Goal: Task Accomplishment & Management: Use online tool/utility

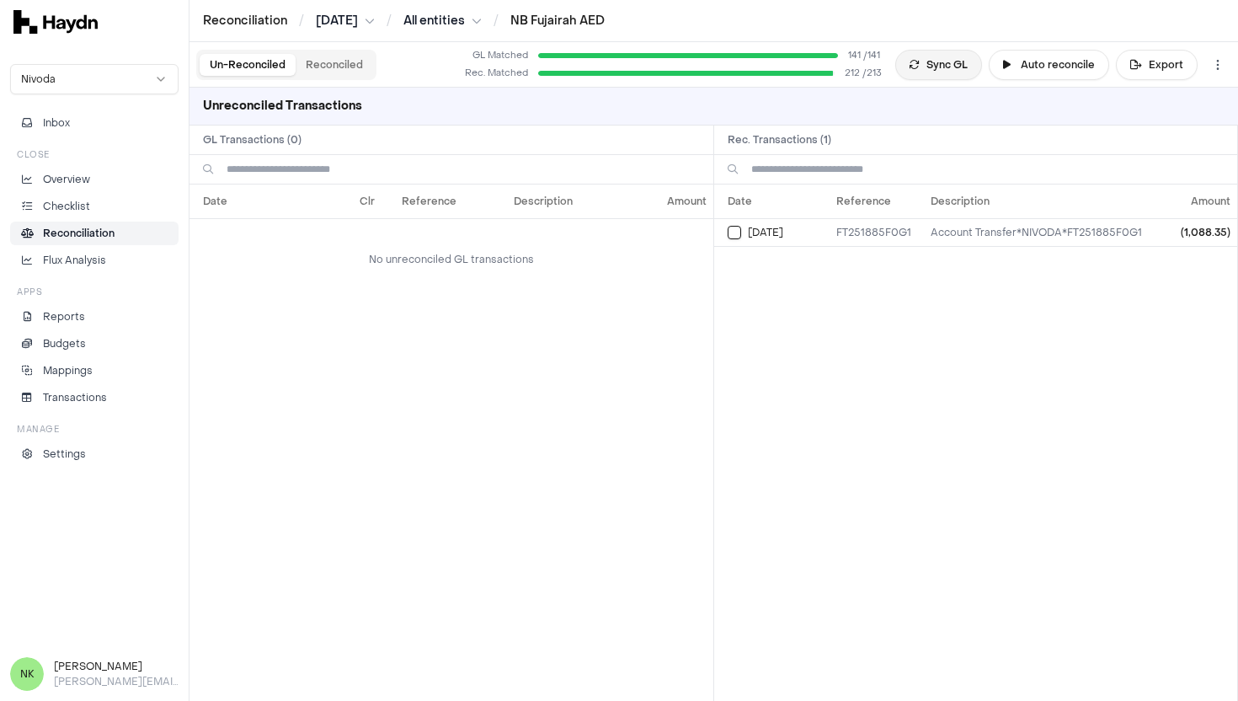
click at [924, 67] on button "Sync GL" at bounding box center [938, 65] width 87 height 30
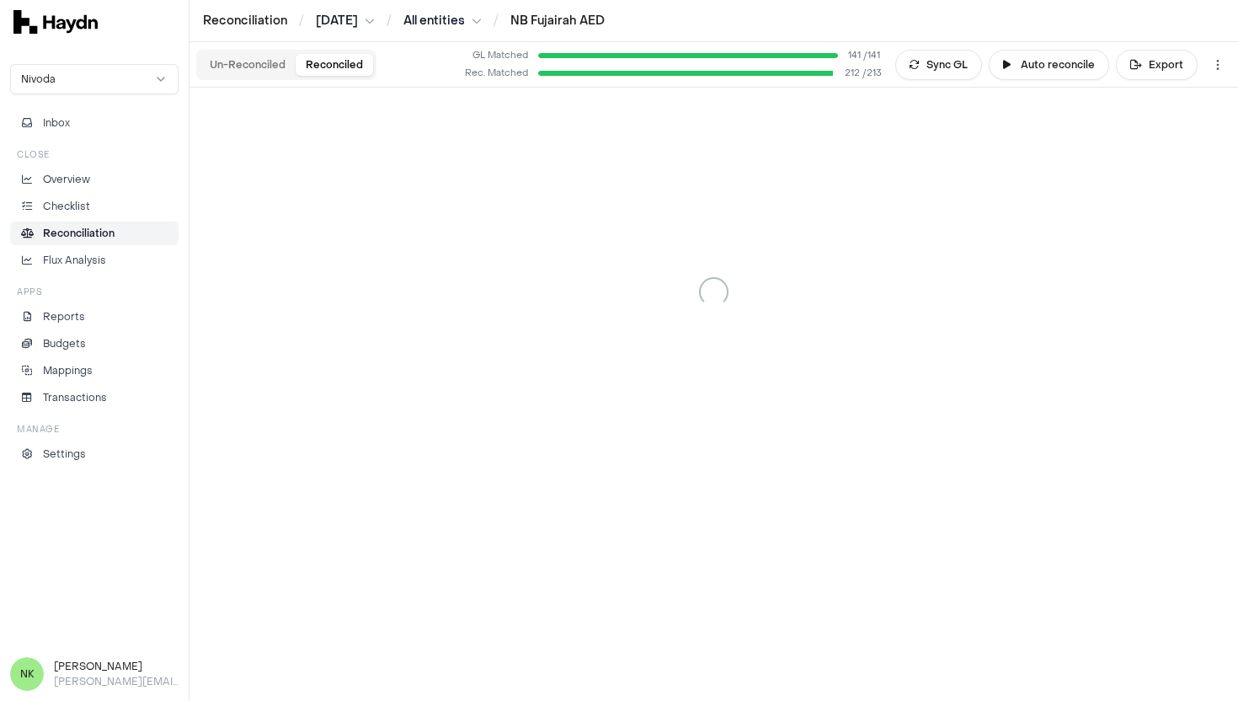
click at [334, 63] on button "Reconciled" at bounding box center [334, 65] width 77 height 22
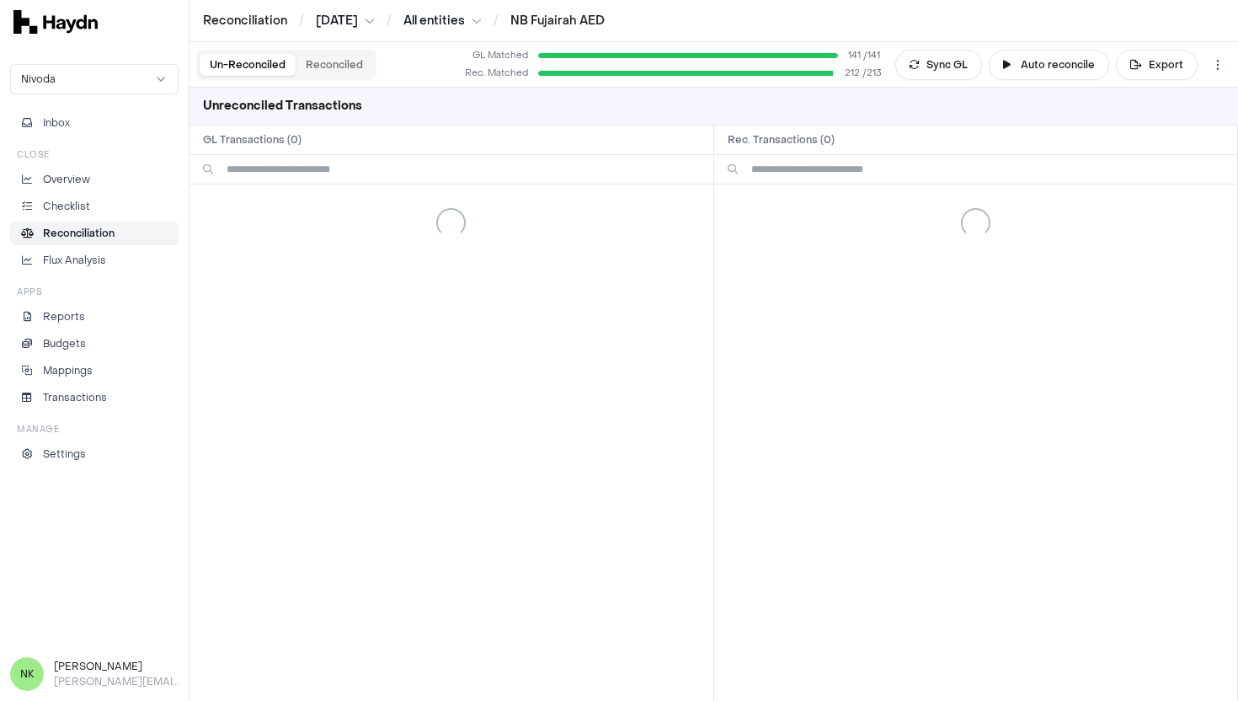
click at [243, 63] on button "Un-Reconciled" at bounding box center [248, 65] width 96 height 22
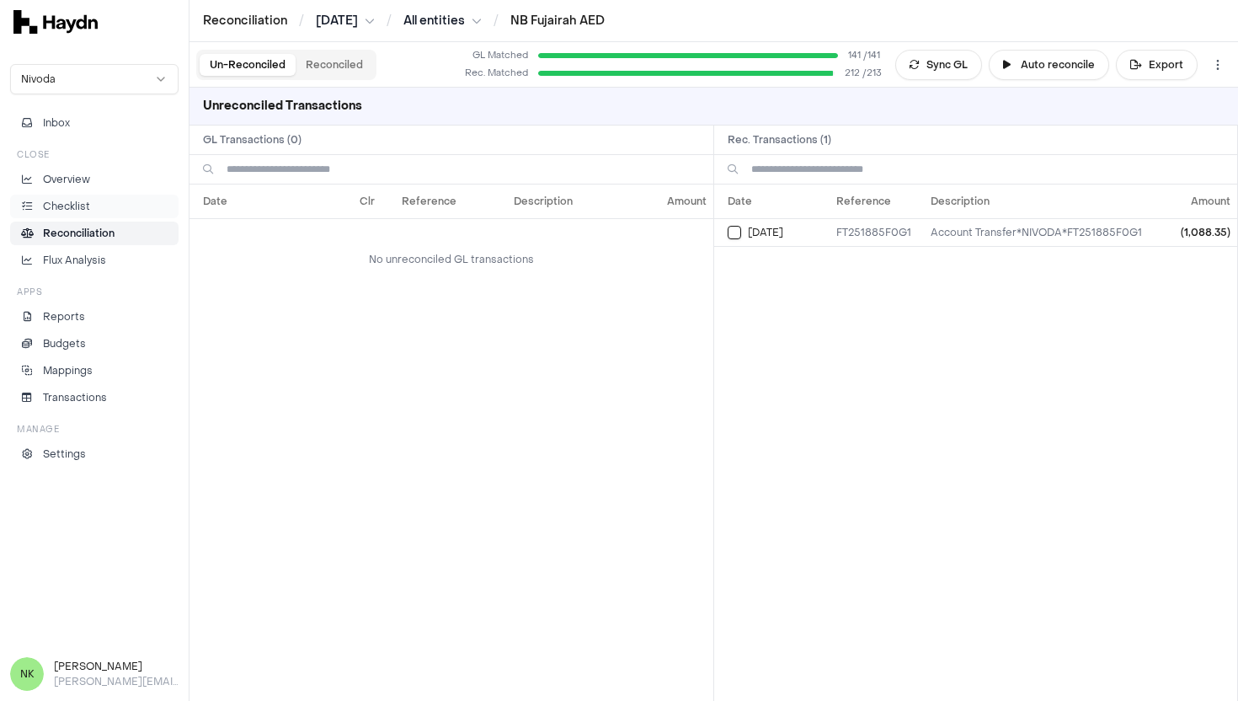
click at [94, 204] on li "Checklist" at bounding box center [94, 206] width 153 height 15
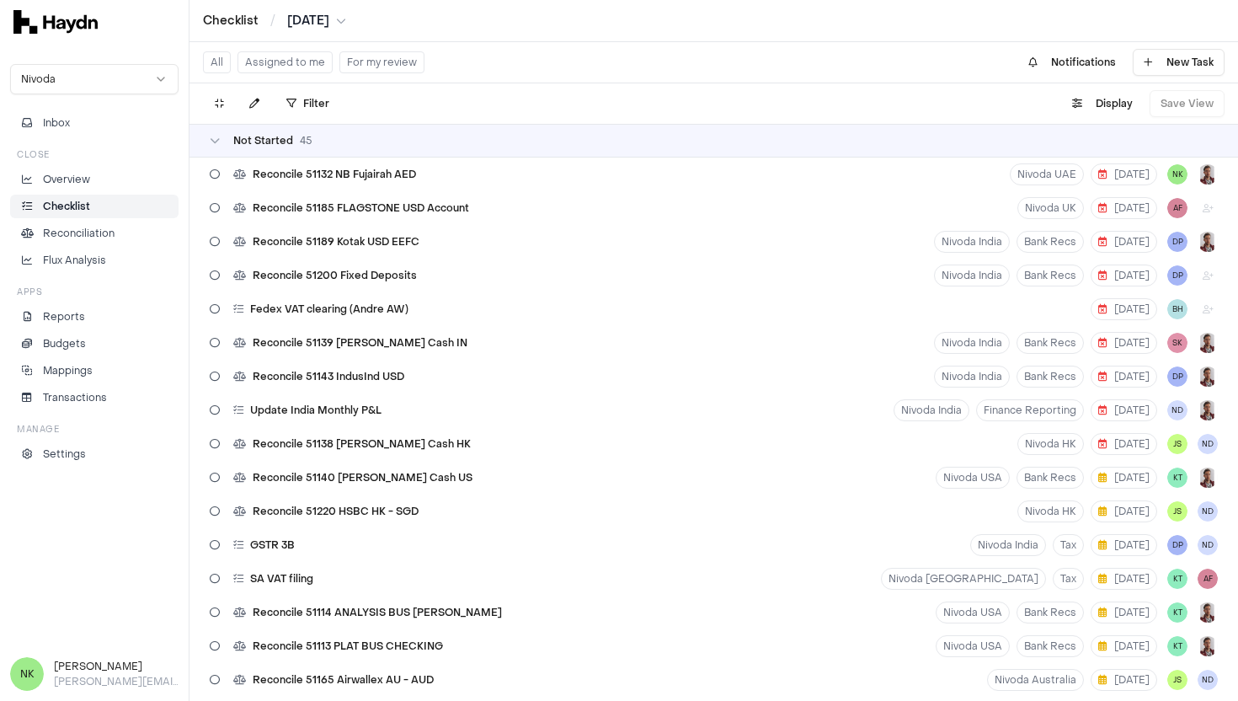
click at [299, 62] on button "Assigned to me" at bounding box center [285, 62] width 95 height 22
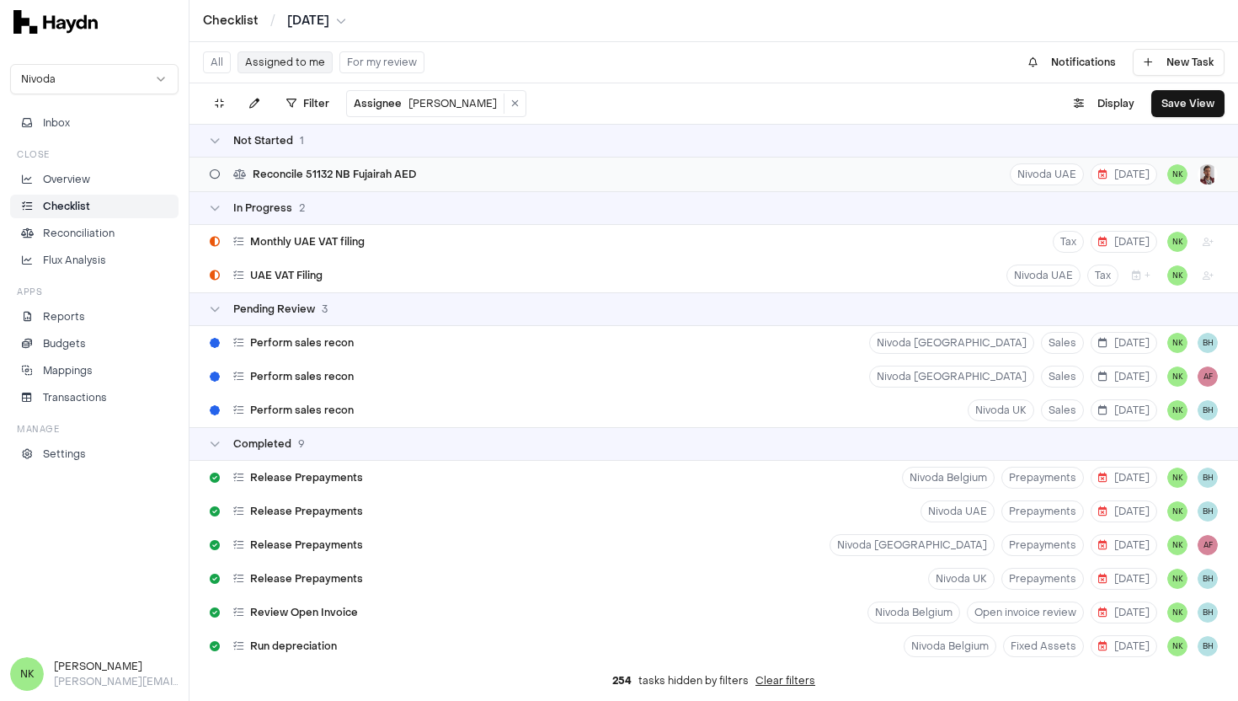
click at [496, 177] on div "Reconcile 51132 NB Fujairah AED Nivoda UAE 8 Aug NK" at bounding box center [714, 175] width 1049 height 34
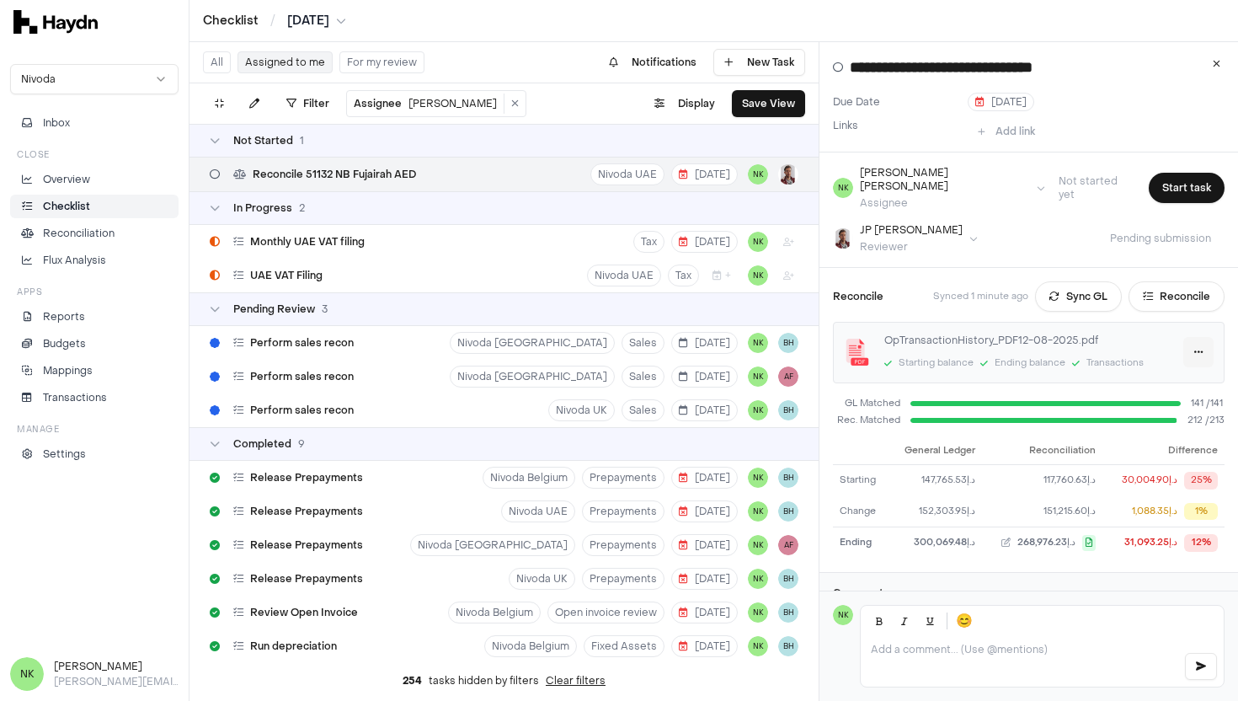
click at [1199, 334] on html "Checklist / Jul 2025 Nivoda Inbox Close Overview Checklist Reconciliation Flux …" at bounding box center [619, 350] width 1238 height 701
click at [1184, 369] on link "Download" at bounding box center [1159, 374] width 99 height 24
click at [1176, 285] on button "Reconcile" at bounding box center [1177, 296] width 96 height 30
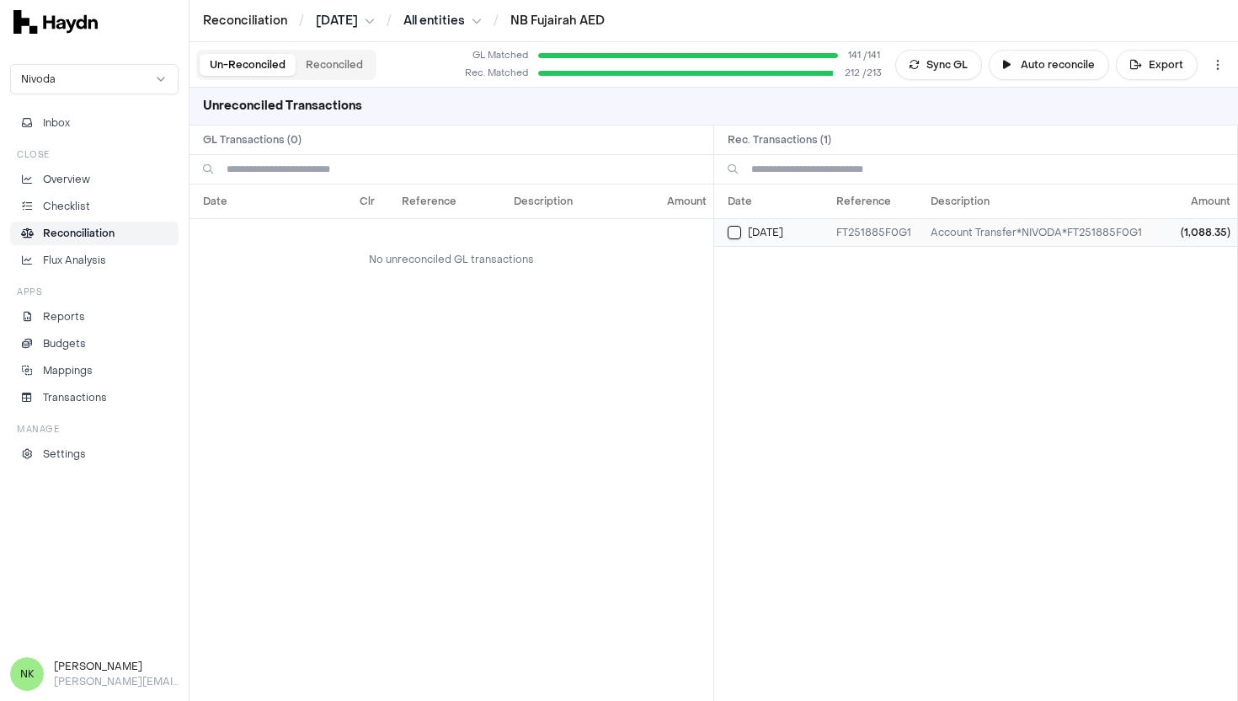
click at [877, 231] on td "FT251885F0G1" at bounding box center [877, 232] width 95 height 28
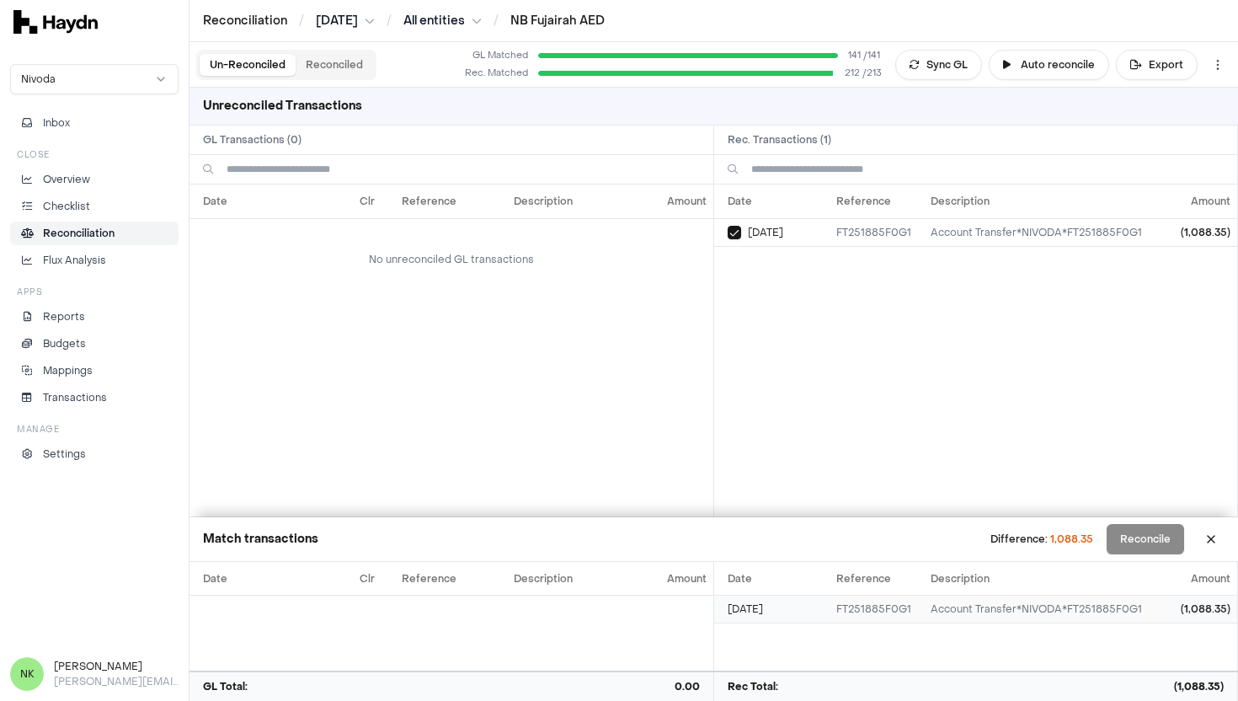
click at [882, 614] on td "FT251885F0G1" at bounding box center [877, 610] width 95 height 28
click at [933, 70] on button "Sync GL" at bounding box center [938, 65] width 87 height 30
click at [945, 58] on button "Sync GL" at bounding box center [938, 65] width 87 height 30
click at [736, 235] on button "Select reconciliation transaction 34831" at bounding box center [734, 232] width 13 height 13
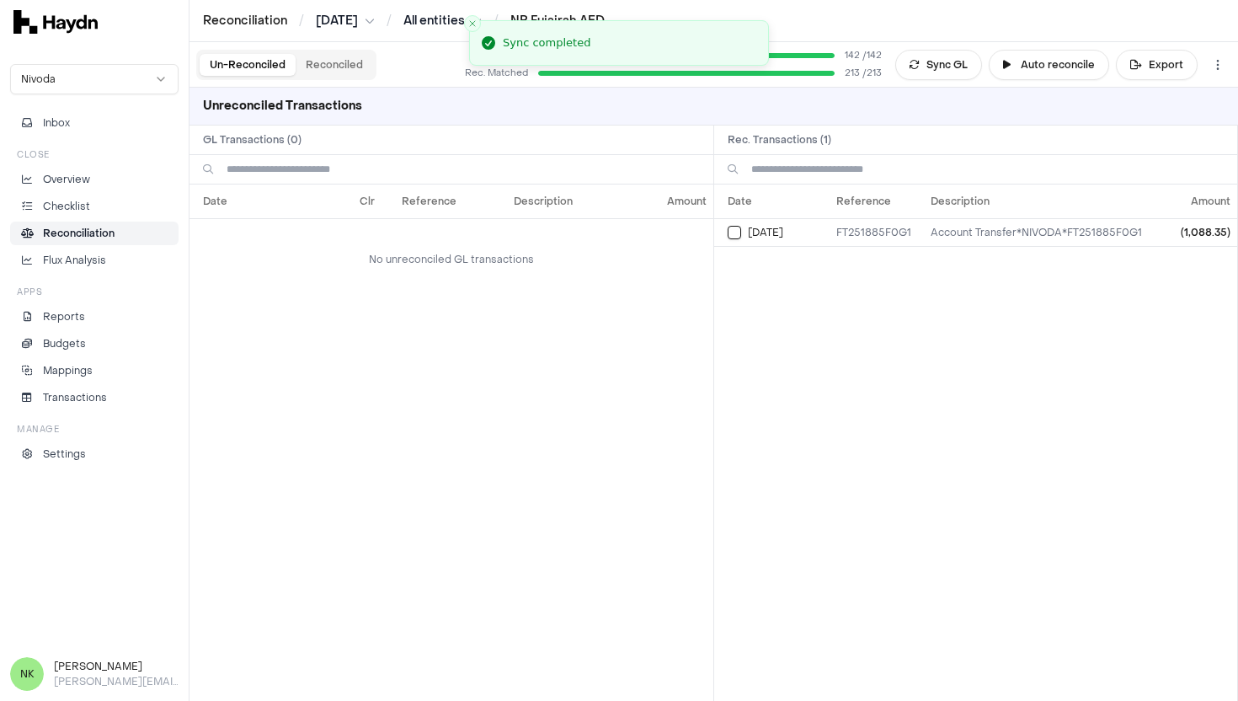
click at [350, 59] on button "Reconciled" at bounding box center [334, 65] width 77 height 22
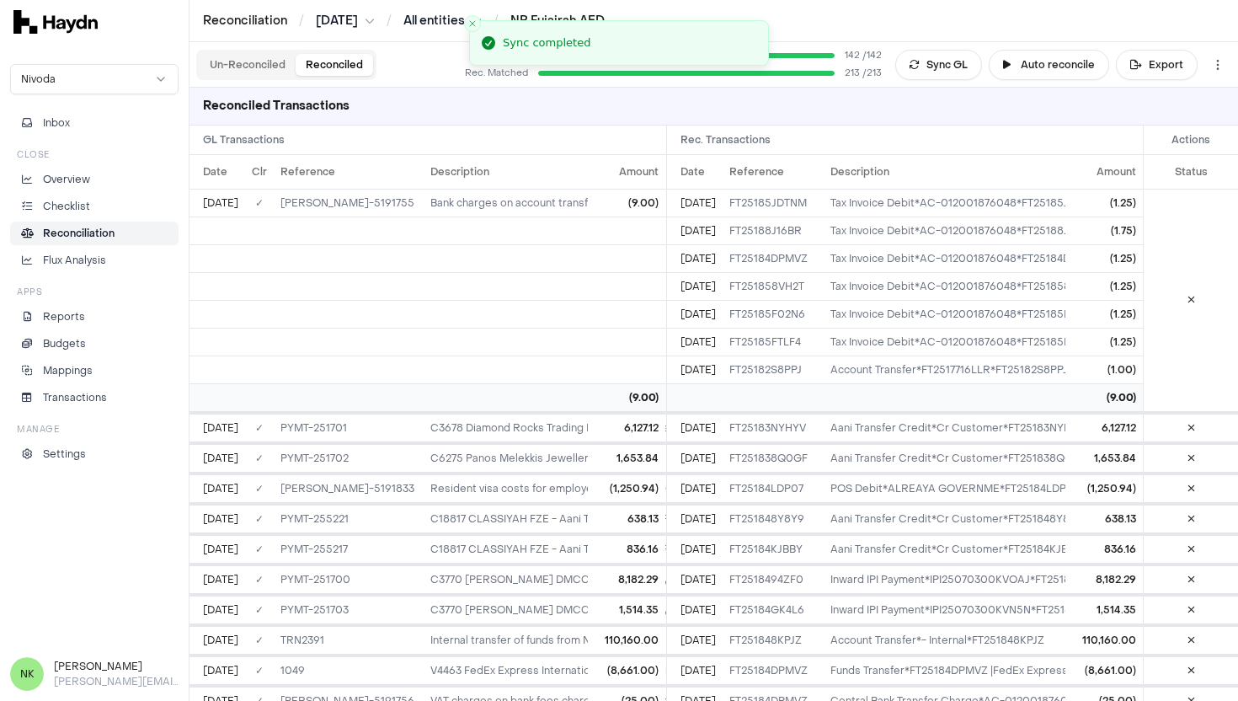
click at [260, 62] on button "Un-Reconciled" at bounding box center [248, 65] width 96 height 22
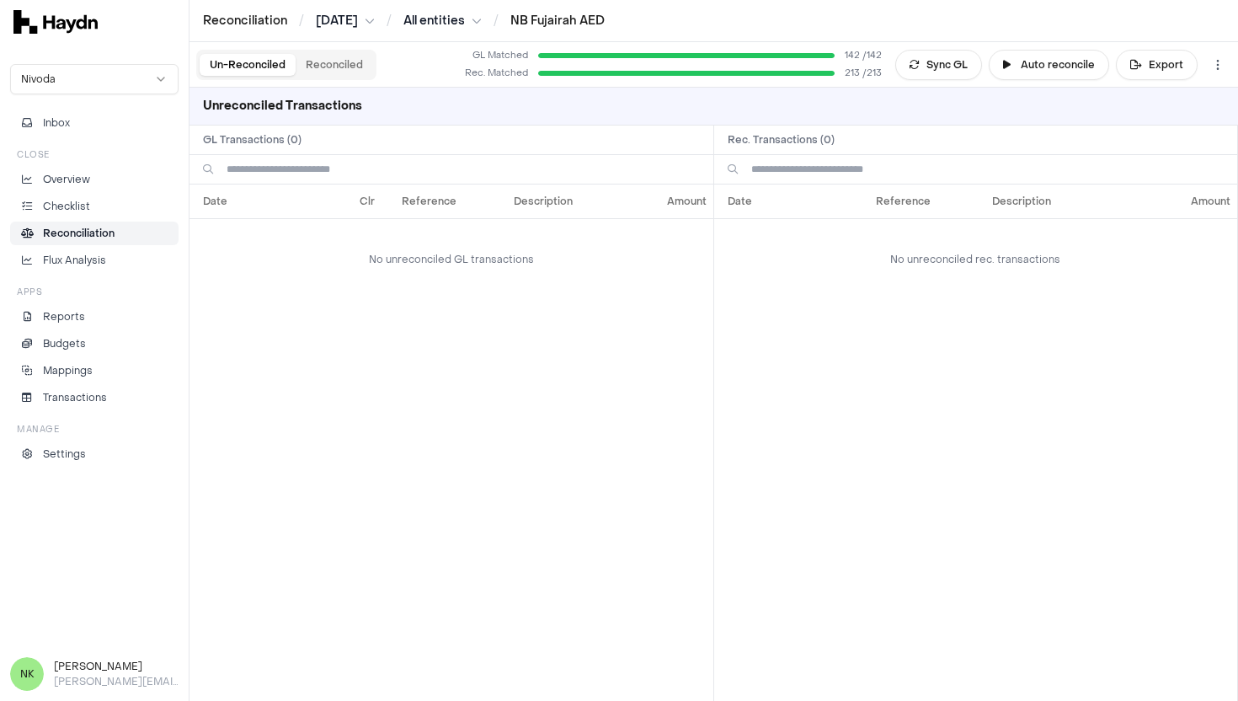
click at [328, 65] on button "Reconciled" at bounding box center [334, 65] width 77 height 22
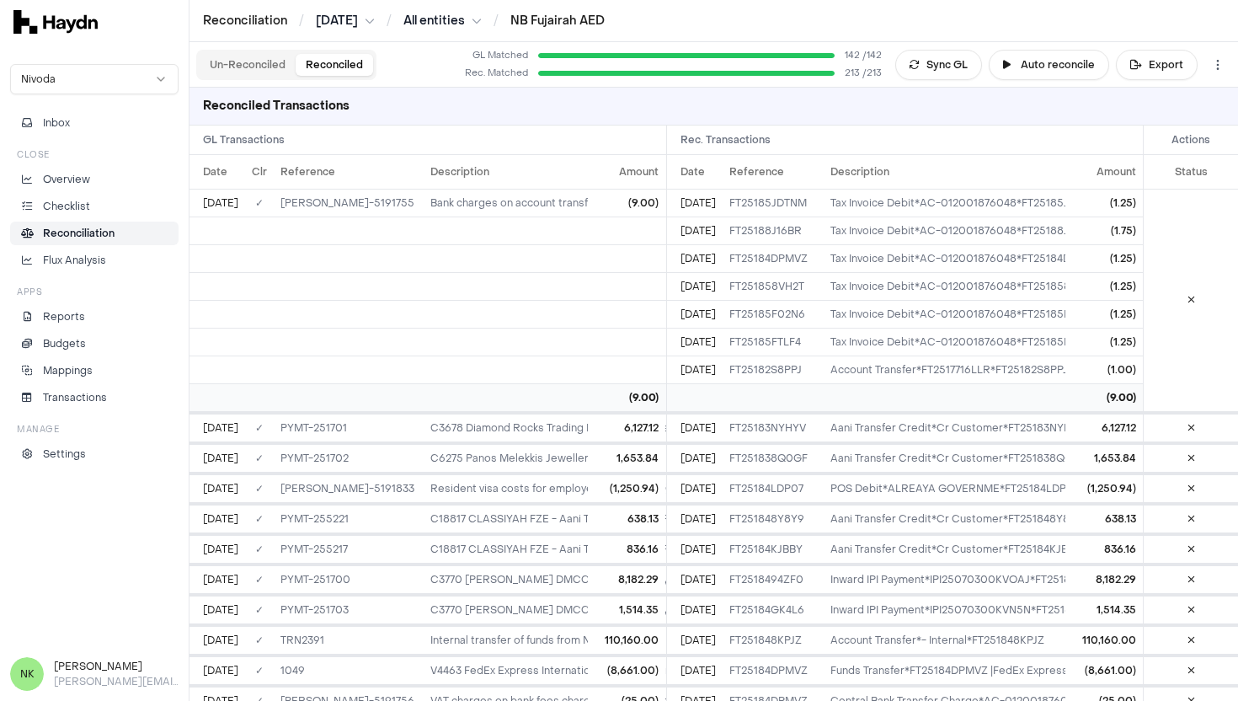
click at [263, 61] on button "Un-Reconciled" at bounding box center [248, 65] width 96 height 22
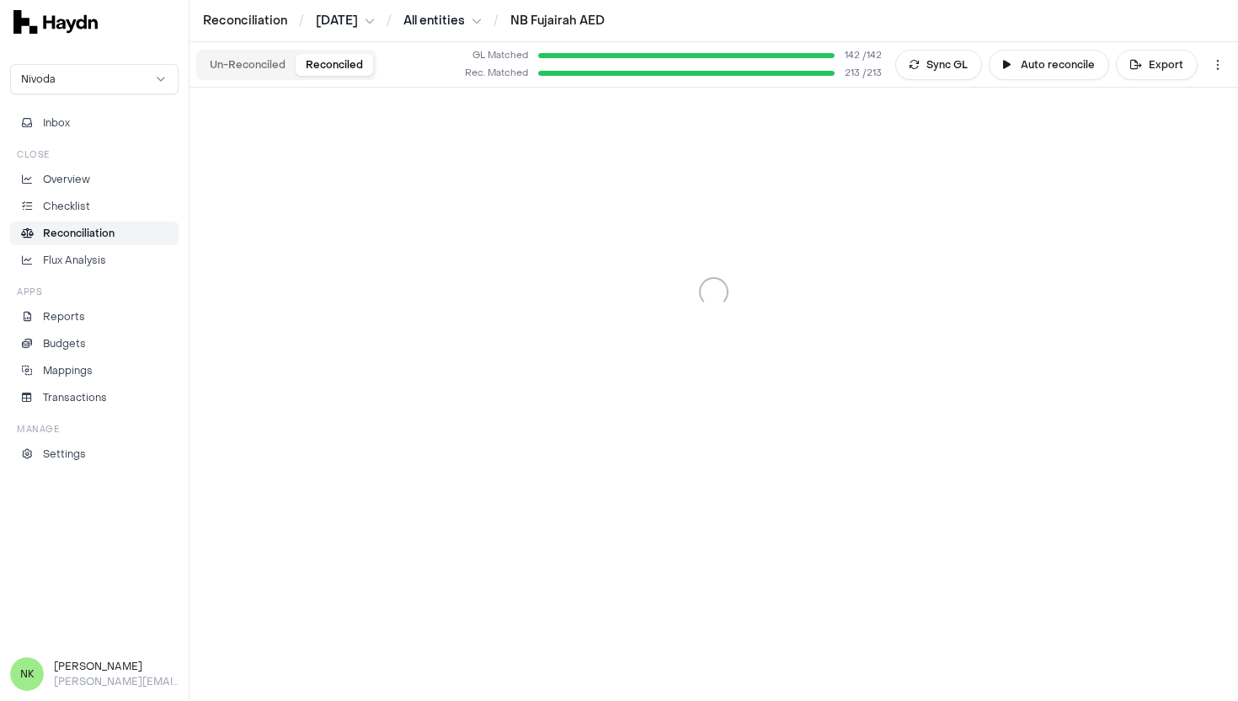
click at [345, 67] on button "Reconciled" at bounding box center [334, 65] width 77 height 22
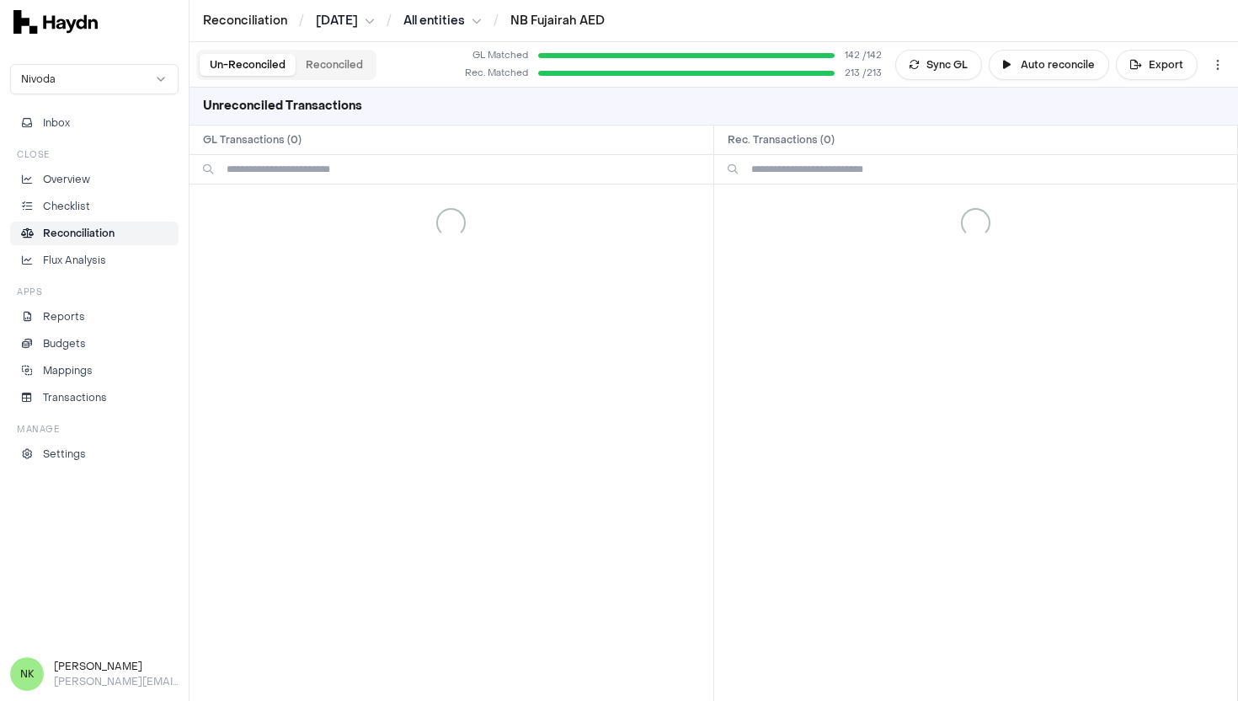
click at [248, 65] on button "Un-Reconciled" at bounding box center [248, 65] width 96 height 22
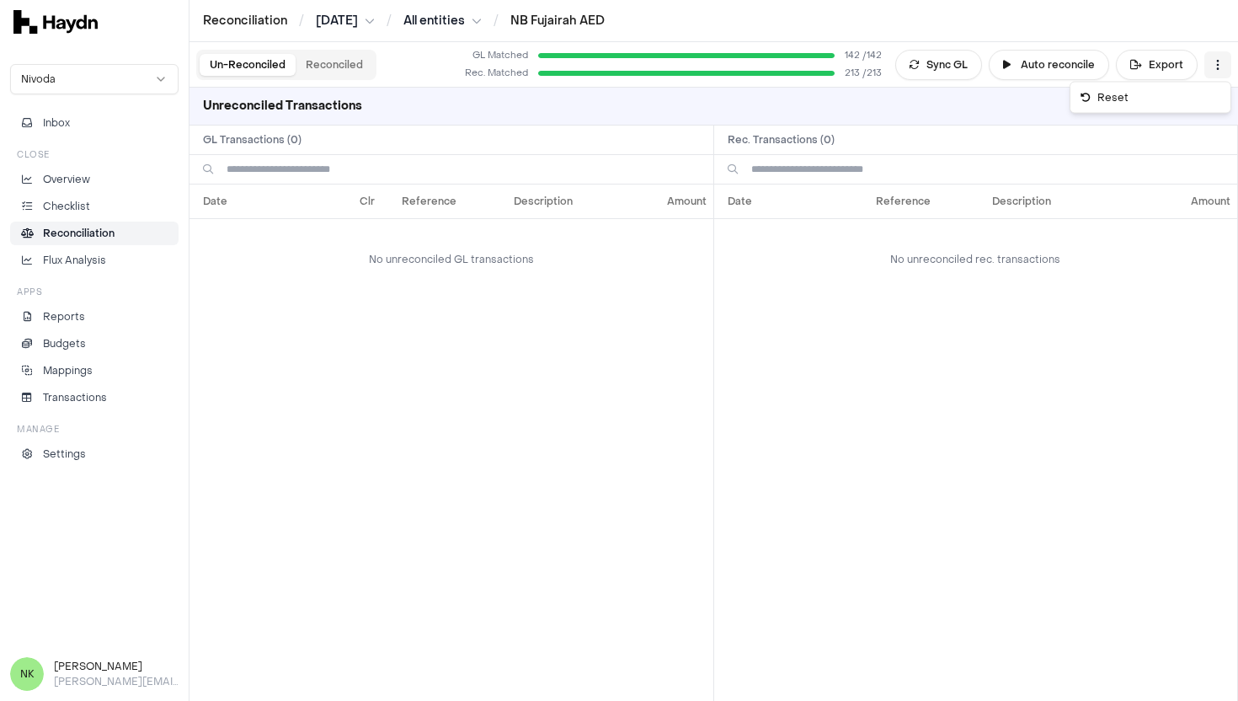
click at [1218, 67] on html "Reconciliation / Jul 2025 / All entities / NB Fujairah AED Nivoda Inbox Close O…" at bounding box center [619, 350] width 1238 height 701
click at [949, 107] on html "Reconciliation / Jul 2025 / All entities / NB Fujairah AED Nivoda Inbox Close O…" at bounding box center [619, 350] width 1238 height 701
click at [960, 57] on button "Sync GL" at bounding box center [938, 65] width 87 height 30
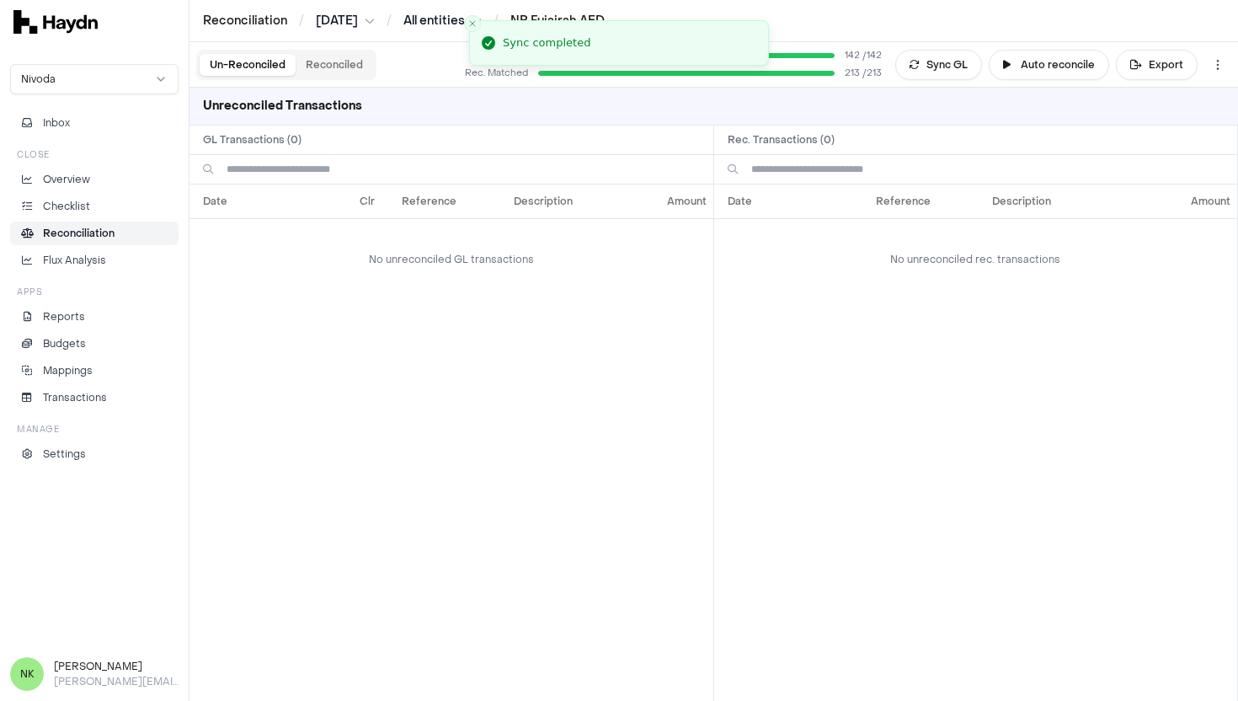
click at [853, 117] on div "Unreconciled Transactions" at bounding box center [714, 107] width 1049 height 38
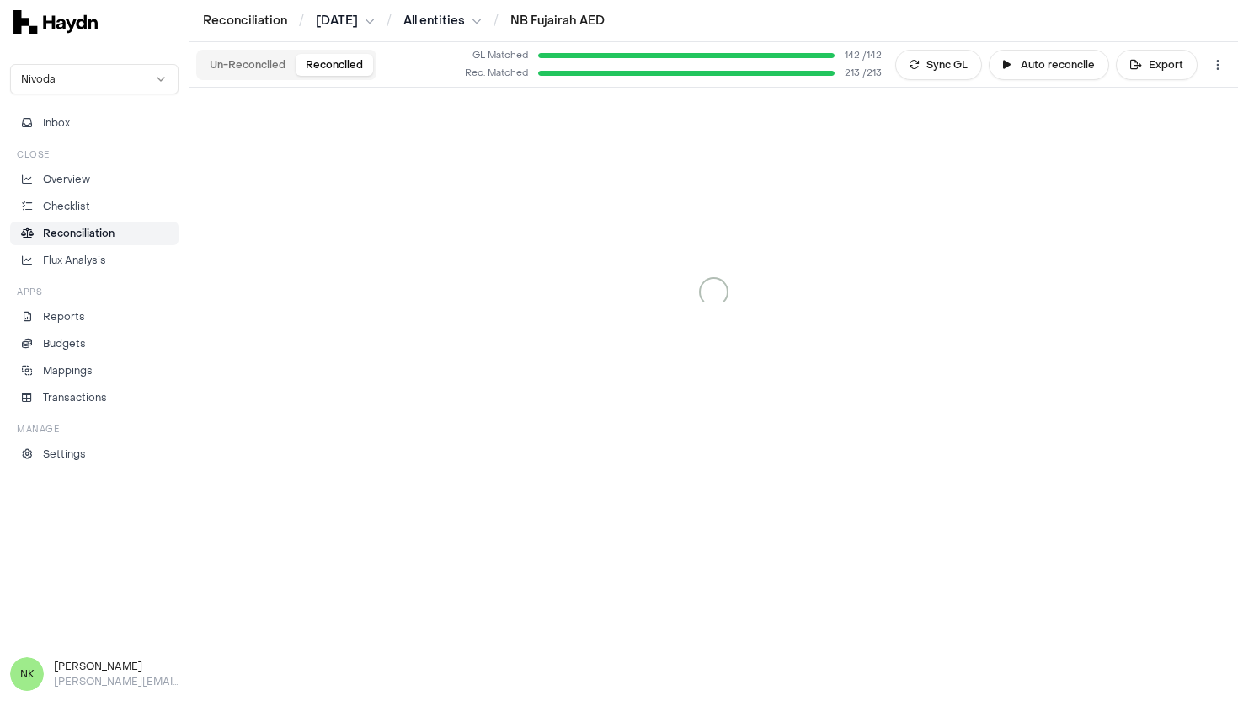
click at [334, 71] on button "Reconciled" at bounding box center [334, 65] width 77 height 22
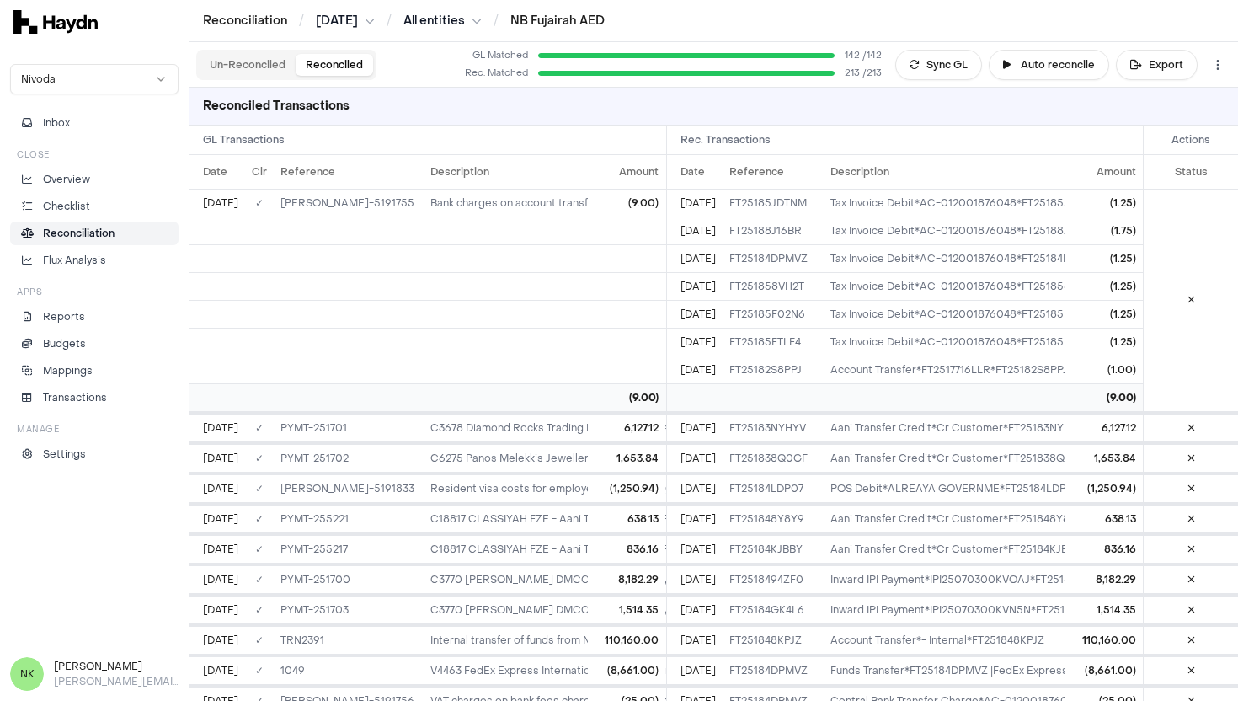
click at [442, 21] on html "Reconciliation / Jul 2025 / All entities / NB Fujairah AED Nivoda Inbox Close O…" at bounding box center [619, 350] width 1238 height 701
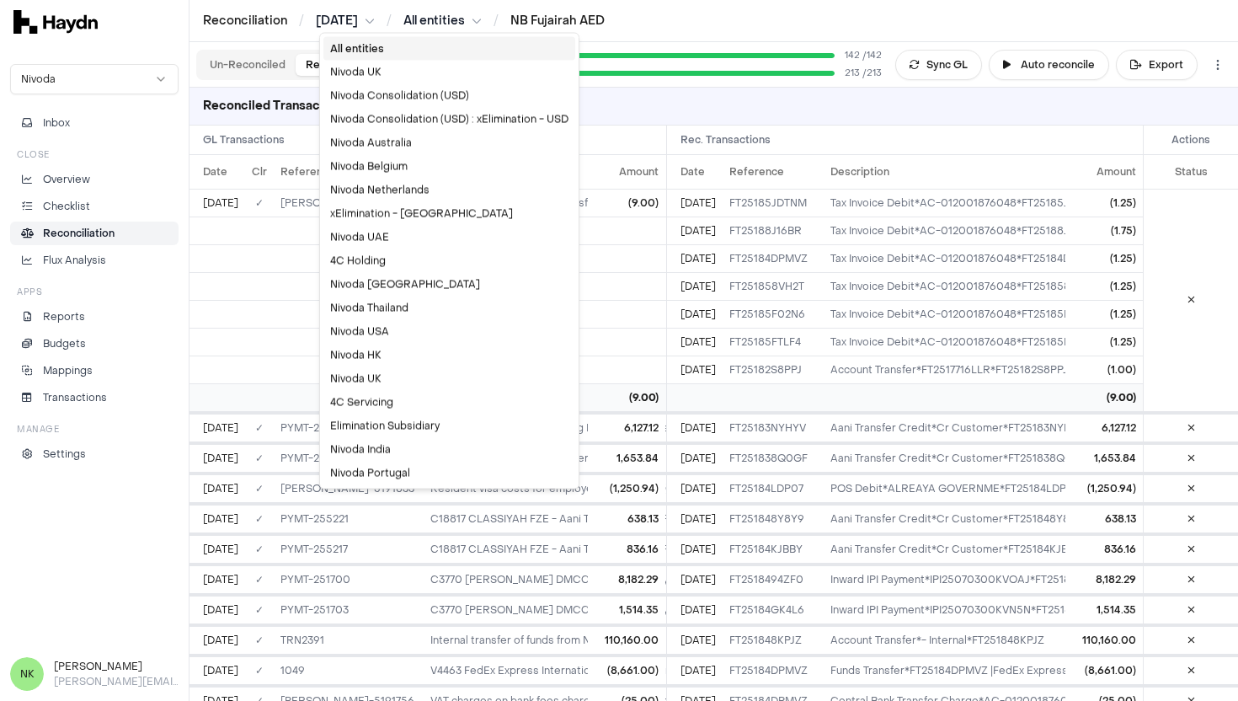
click at [442, 19] on html "Reconciliation / Jul 2025 / All entities / NB Fujairah AED Nivoda Inbox Close O…" at bounding box center [619, 350] width 1238 height 701
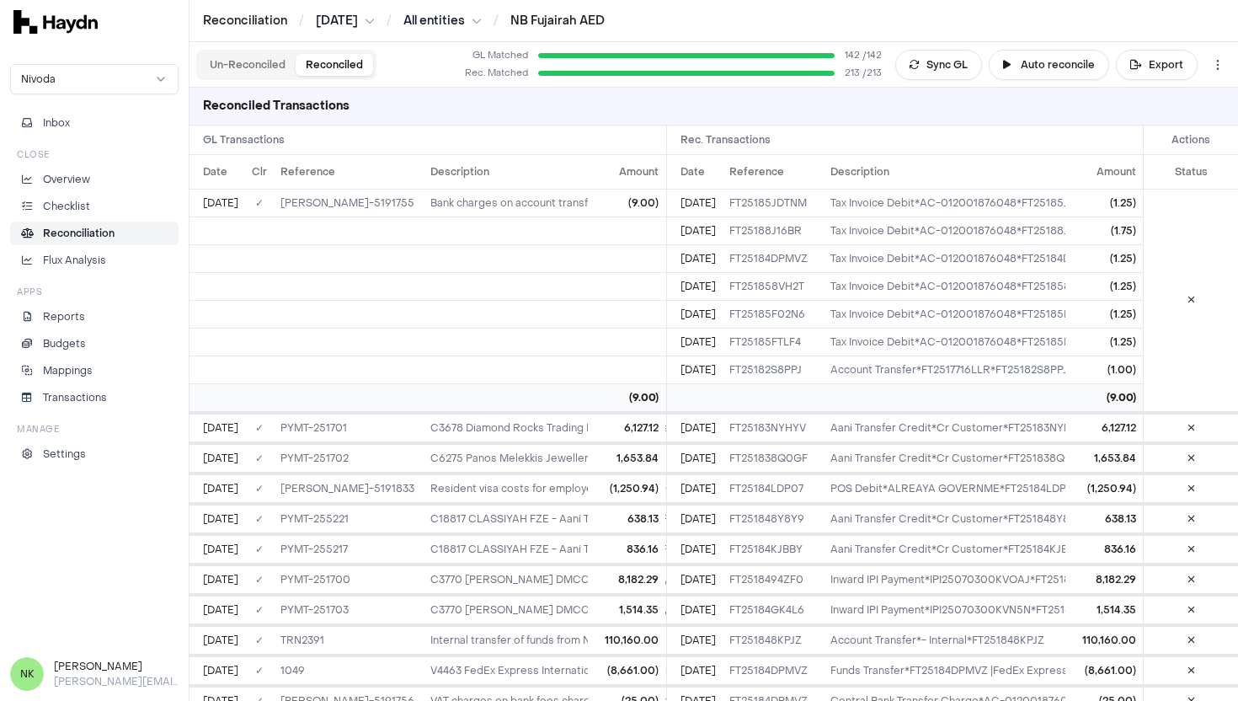
click at [119, 236] on li "Reconciliation" at bounding box center [94, 233] width 153 height 15
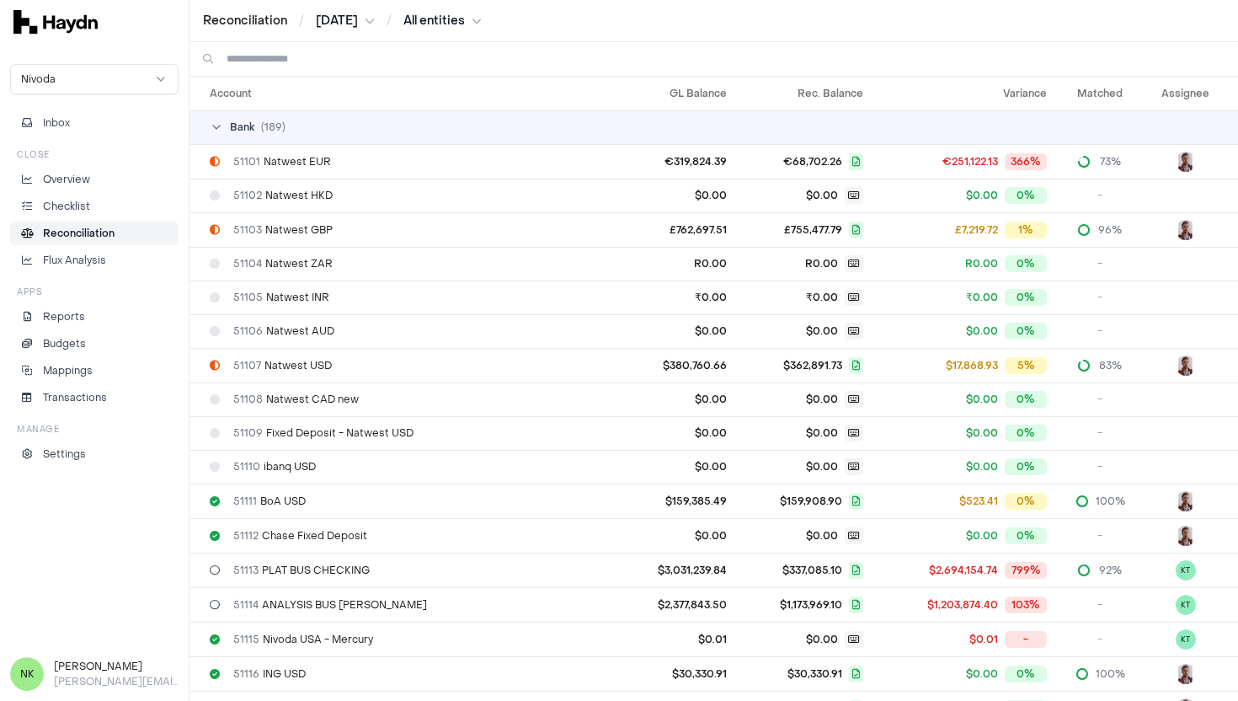
click at [341, 26] on html "Reconciliation / Jul 2025 / All entities Nivoda Inbox Close Overview Checklist …" at bounding box center [619, 350] width 1238 height 701
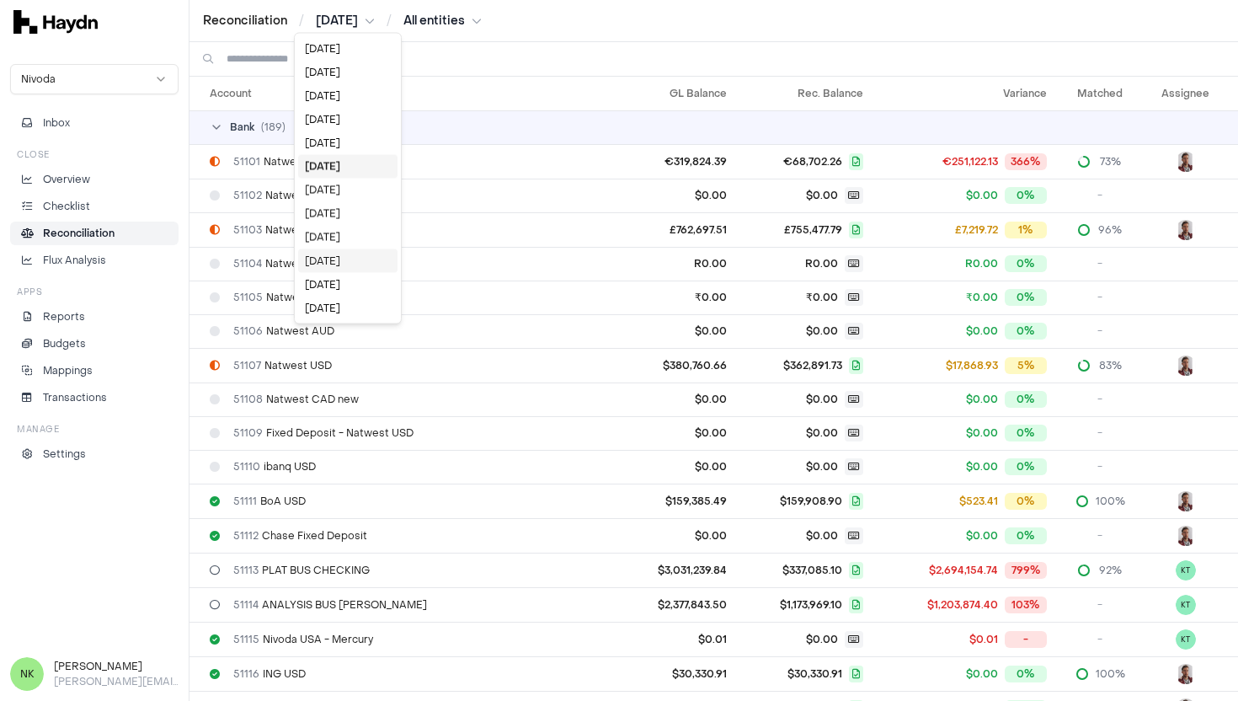
click at [349, 269] on div "Mar 2025" at bounding box center [347, 261] width 99 height 24
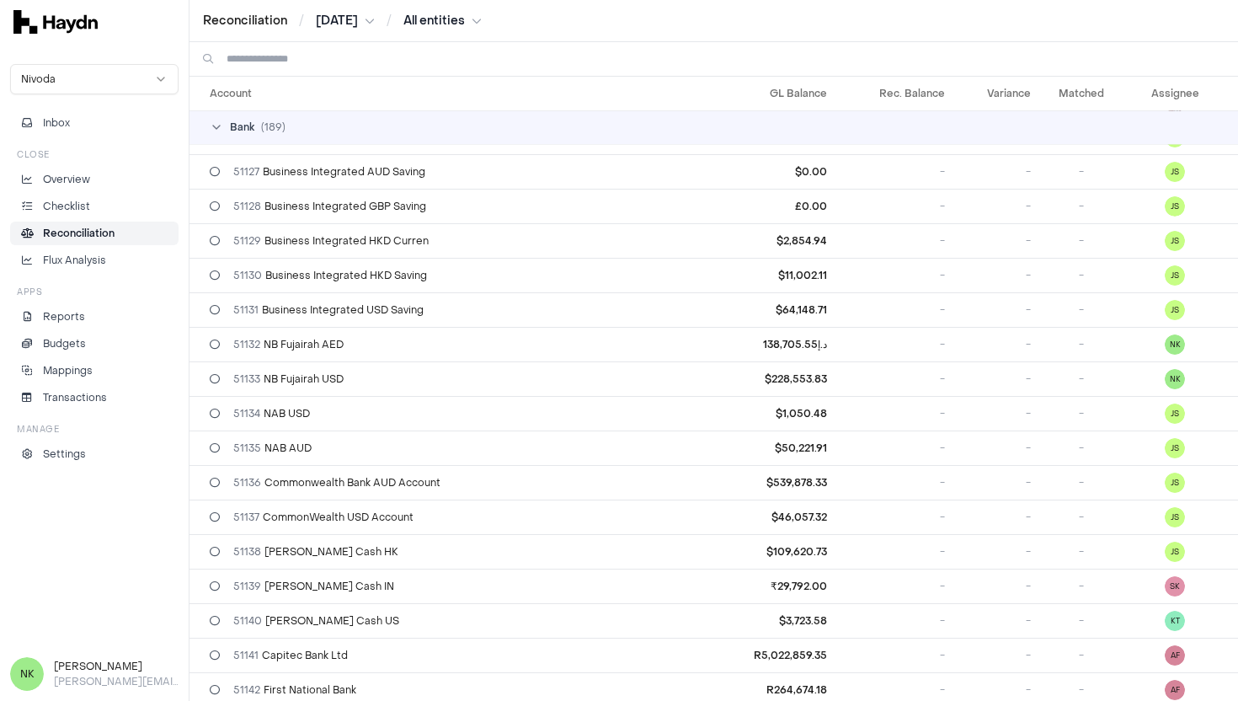
scroll to position [887, 0]
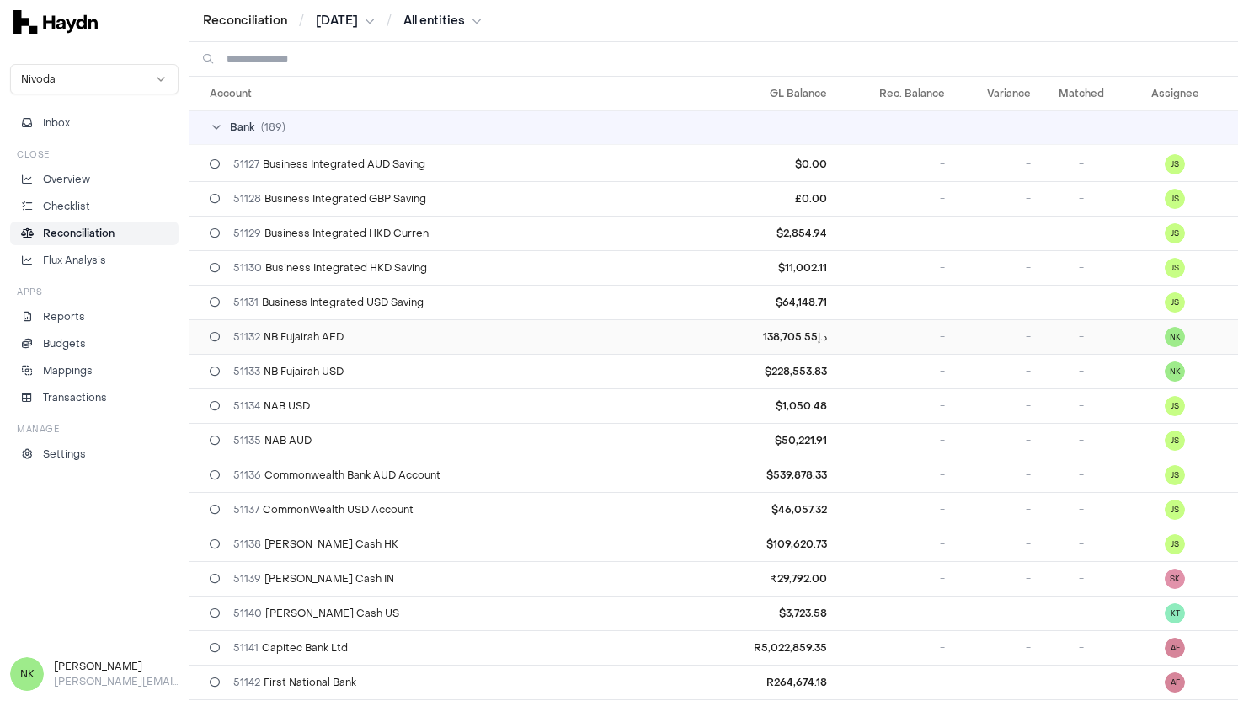
click at [727, 334] on td "د.إ138,705.55" at bounding box center [763, 336] width 142 height 35
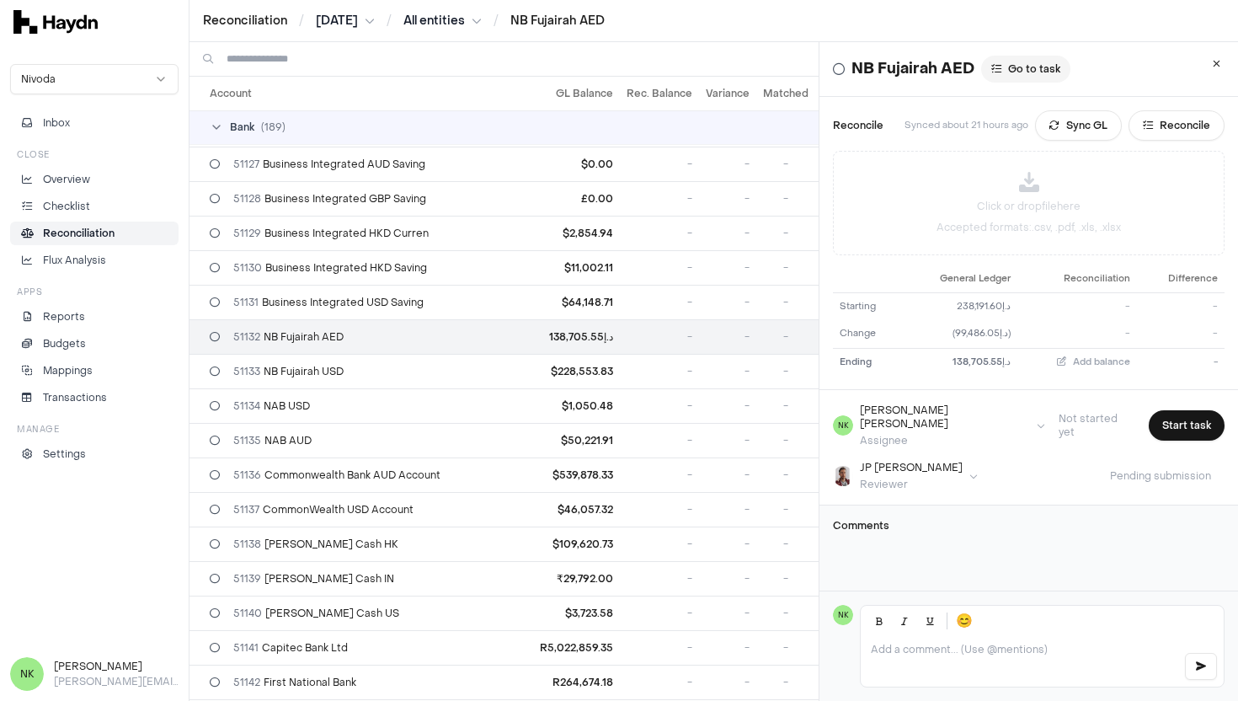
click at [990, 67] on button "Go to task" at bounding box center [1025, 69] width 89 height 27
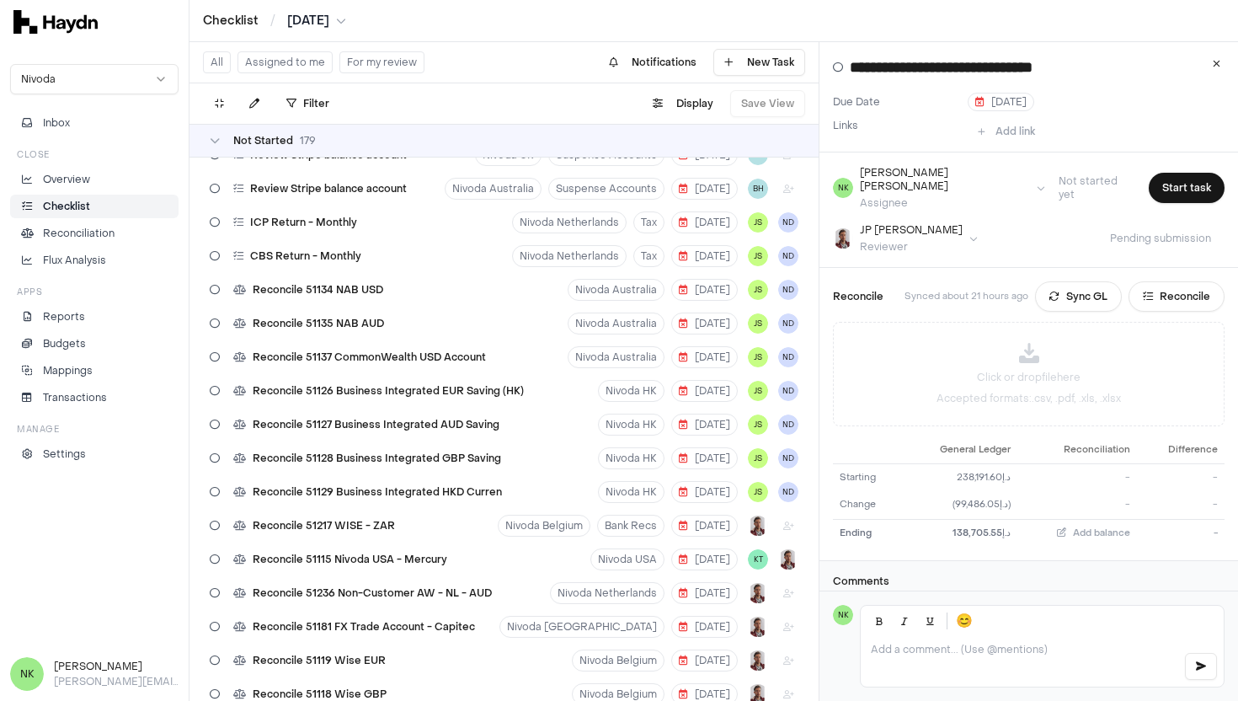
scroll to position [2274, 0]
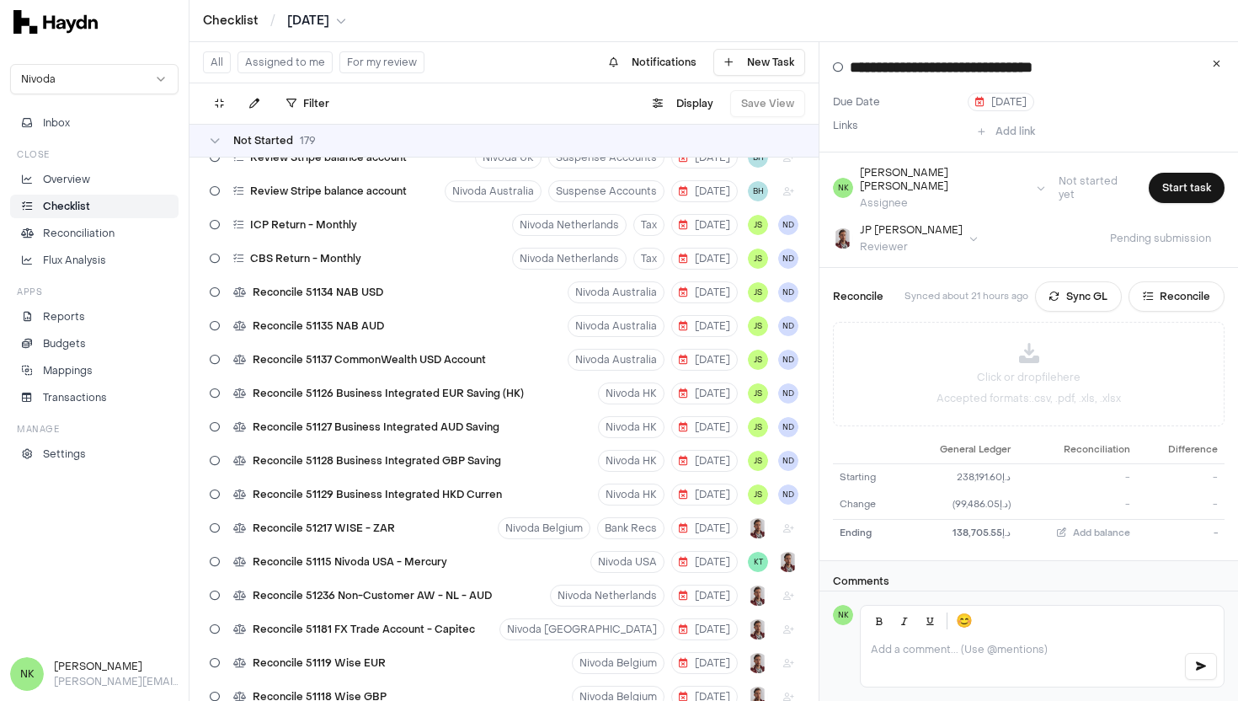
click at [291, 62] on button "Assigned to me" at bounding box center [285, 62] width 95 height 22
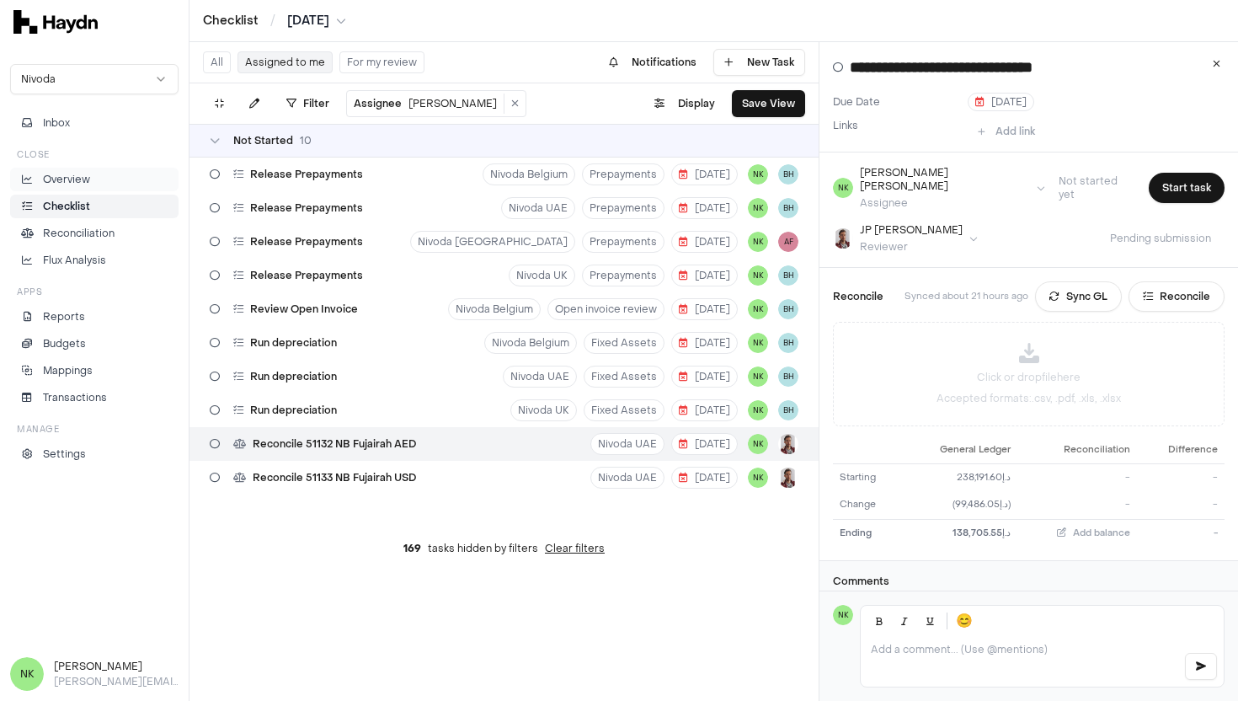
click at [66, 174] on p "Overview" at bounding box center [66, 179] width 47 height 15
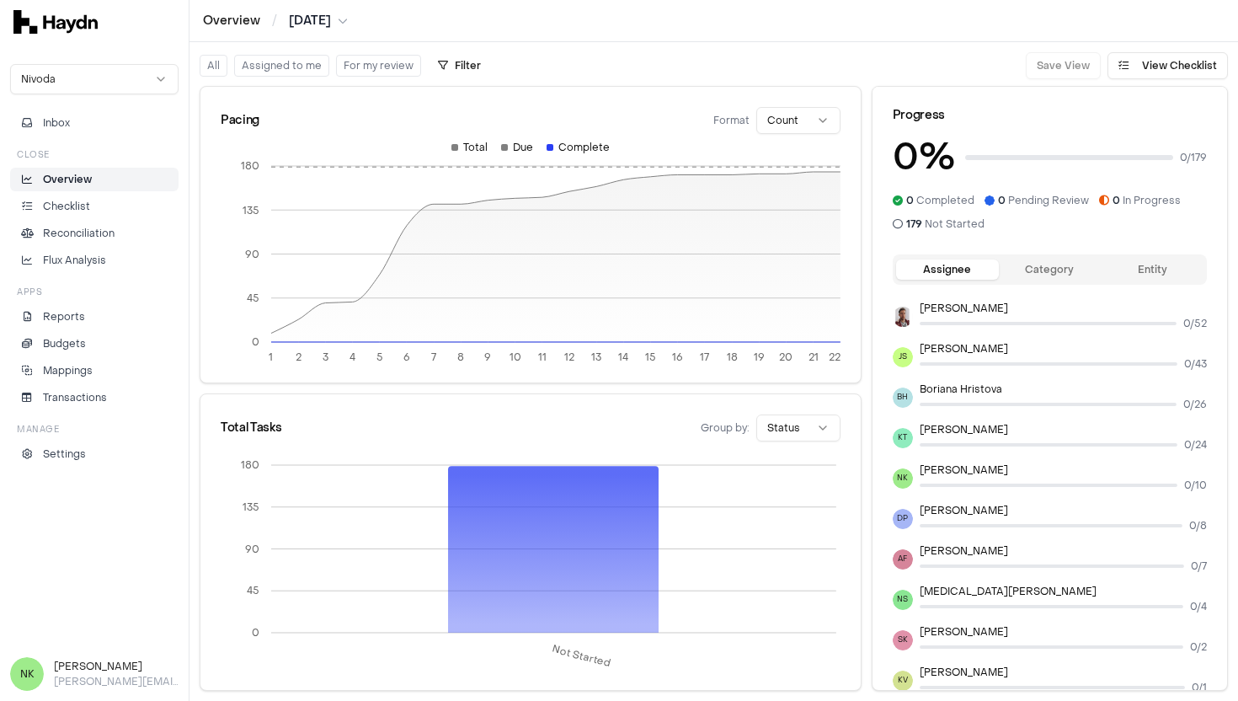
click at [273, 71] on button "Assigned to me" at bounding box center [281, 66] width 95 height 22
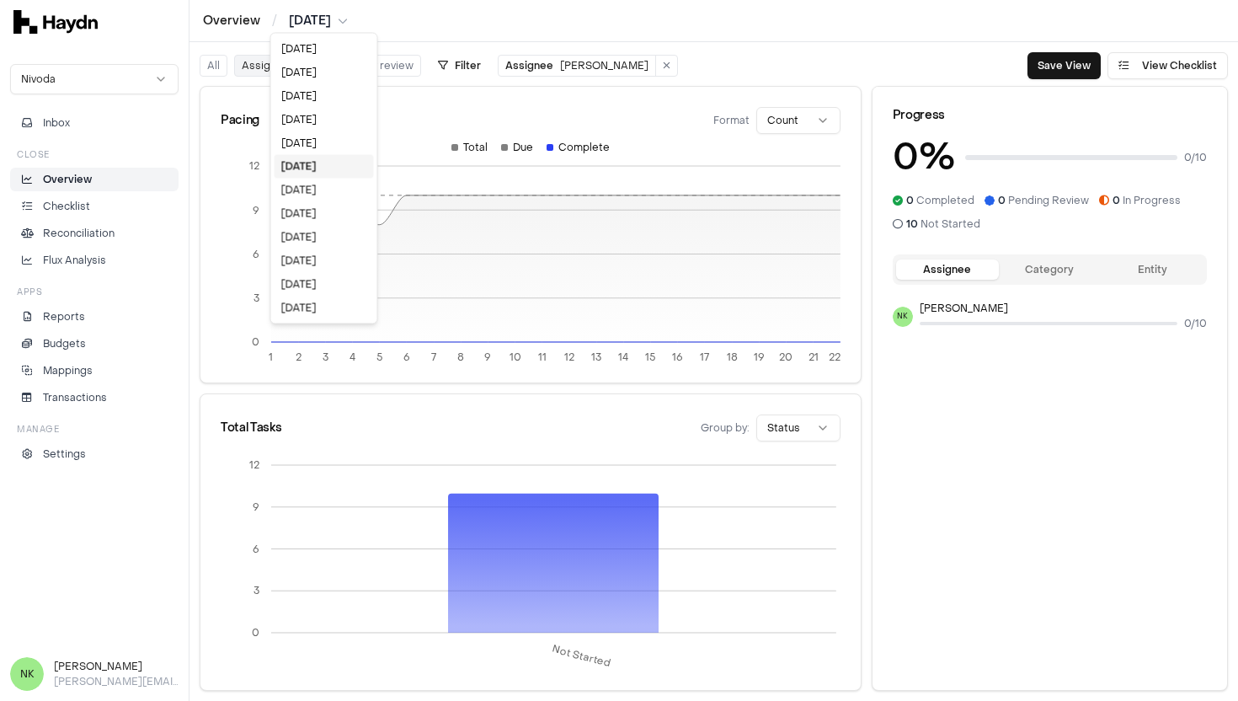
click at [334, 22] on html "Overview / Mar 2025 Nivoda Inbox Close Overview Checklist Reconciliation Flux A…" at bounding box center [619, 350] width 1238 height 701
click at [322, 68] on div "[DATE]" at bounding box center [324, 73] width 99 height 24
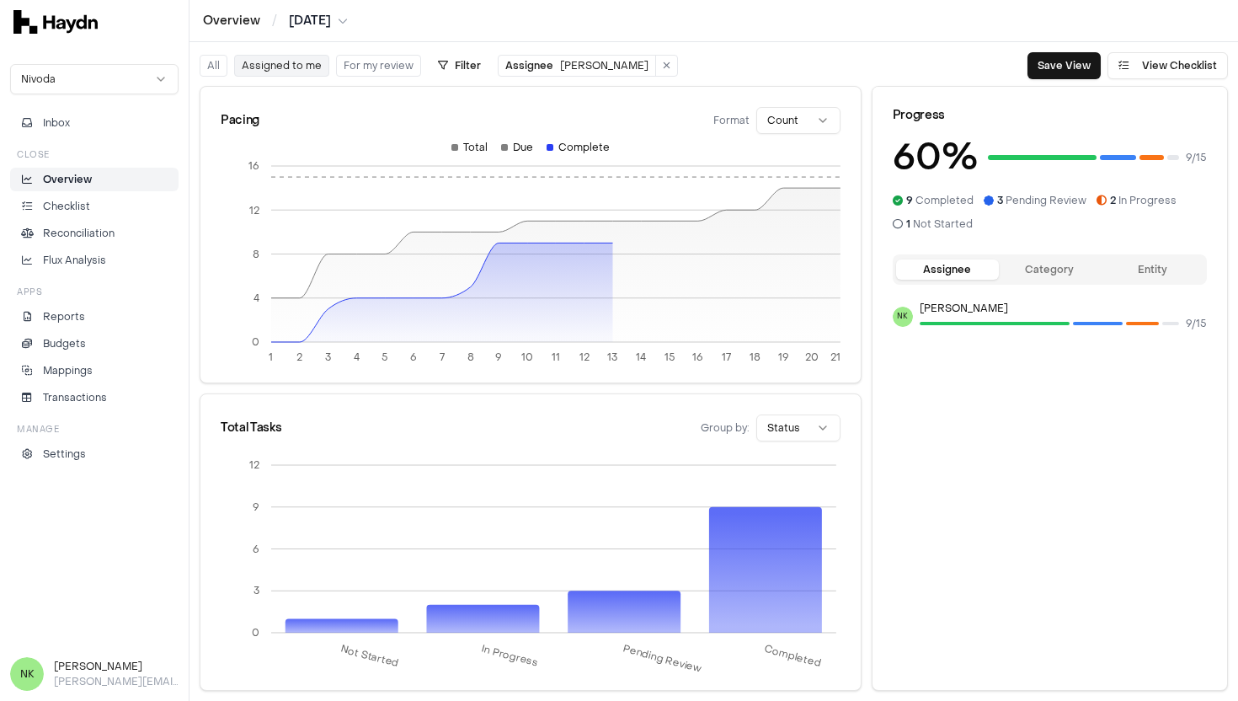
click at [293, 61] on button "Assigned to me" at bounding box center [281, 66] width 95 height 22
click at [216, 65] on button "All" at bounding box center [214, 66] width 28 height 22
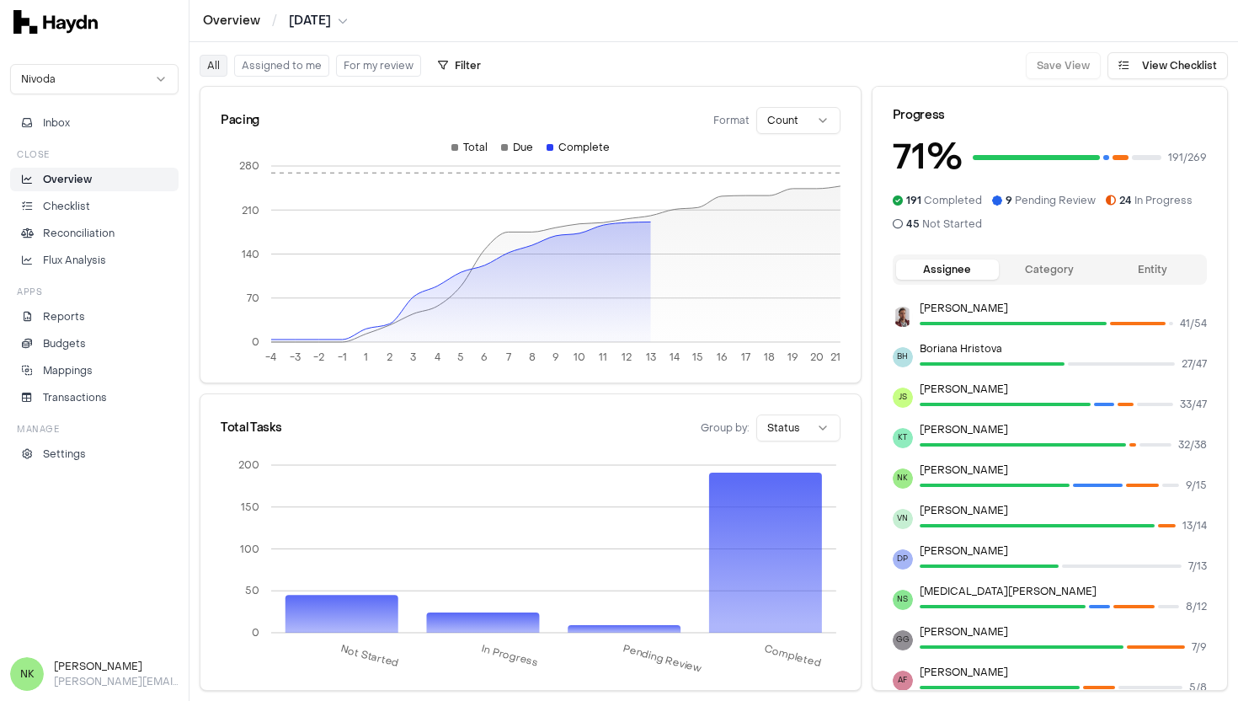
click at [265, 67] on button "Assigned to me" at bounding box center [281, 66] width 95 height 22
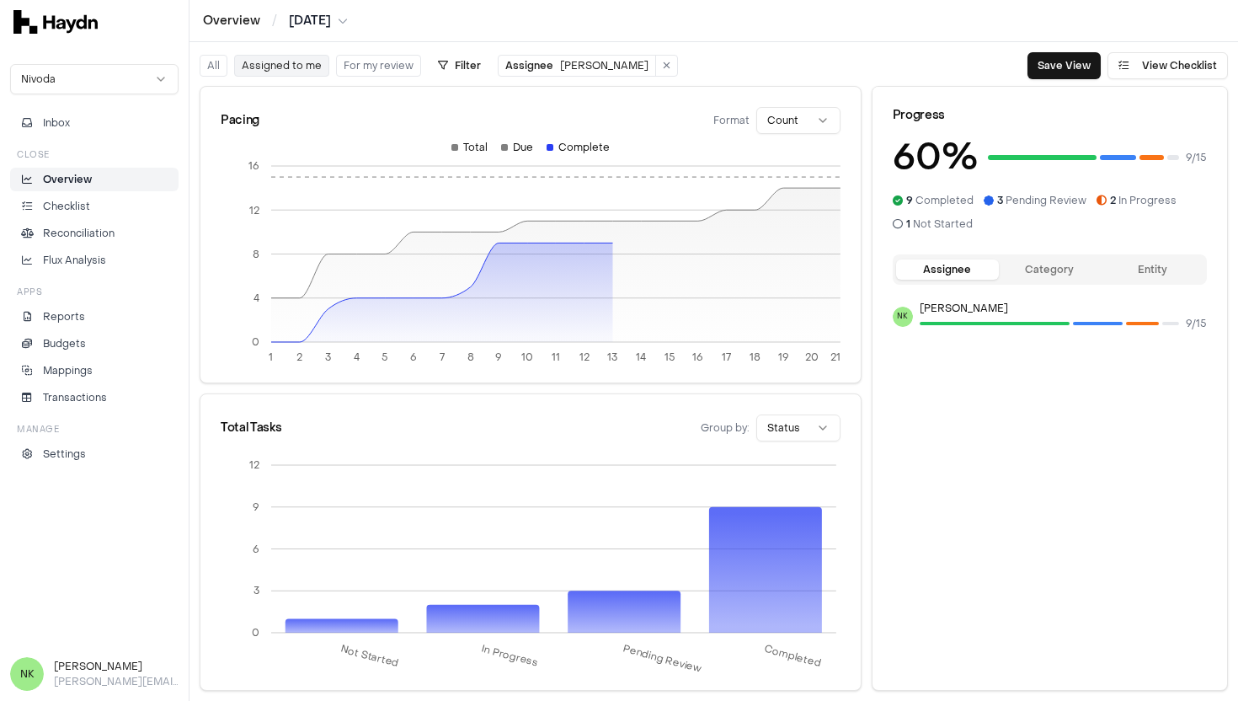
click at [400, 63] on button "For my review" at bounding box center [378, 66] width 85 height 22
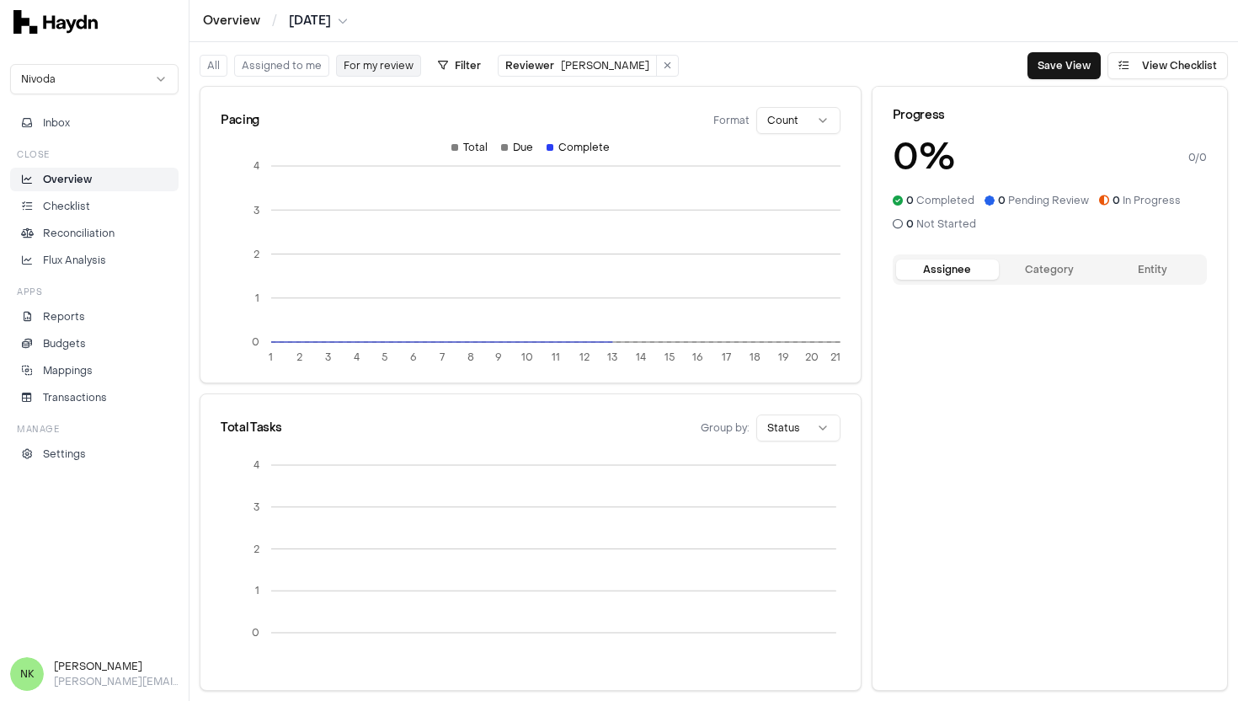
click at [215, 67] on button "All" at bounding box center [214, 66] width 28 height 22
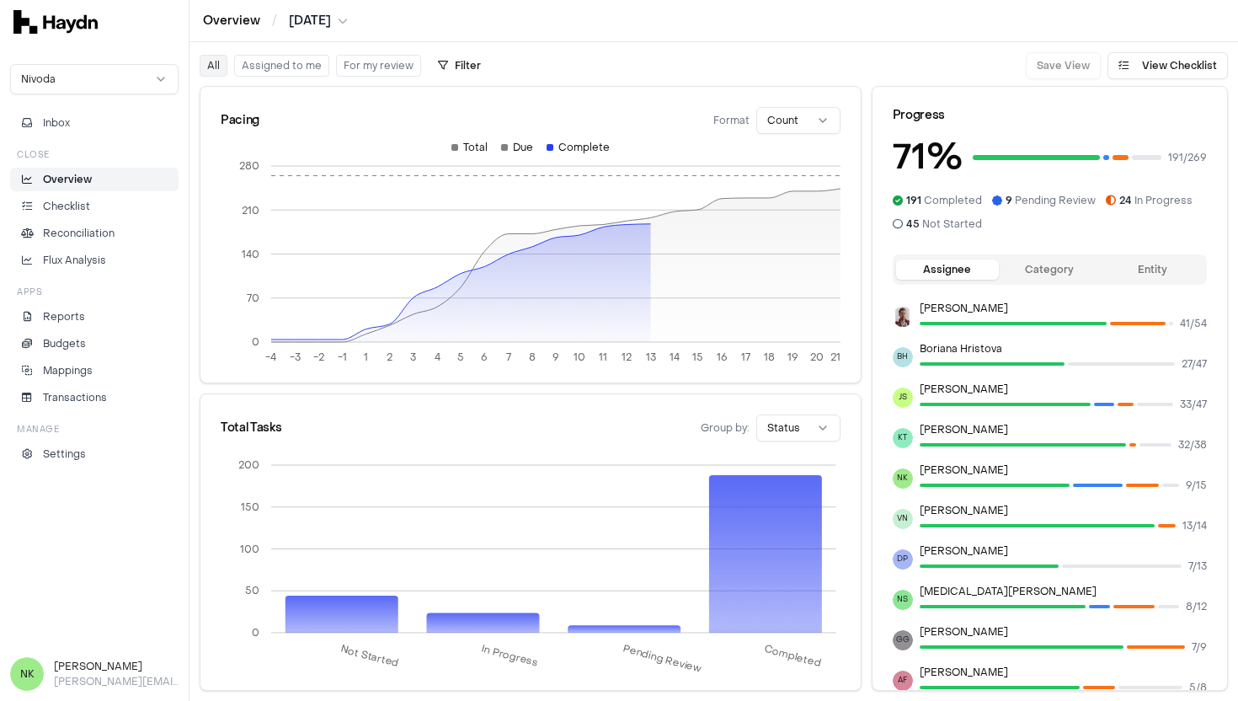
click at [238, 27] on link "Overview" at bounding box center [231, 21] width 57 height 17
click at [108, 210] on li "Checklist" at bounding box center [94, 206] width 153 height 15
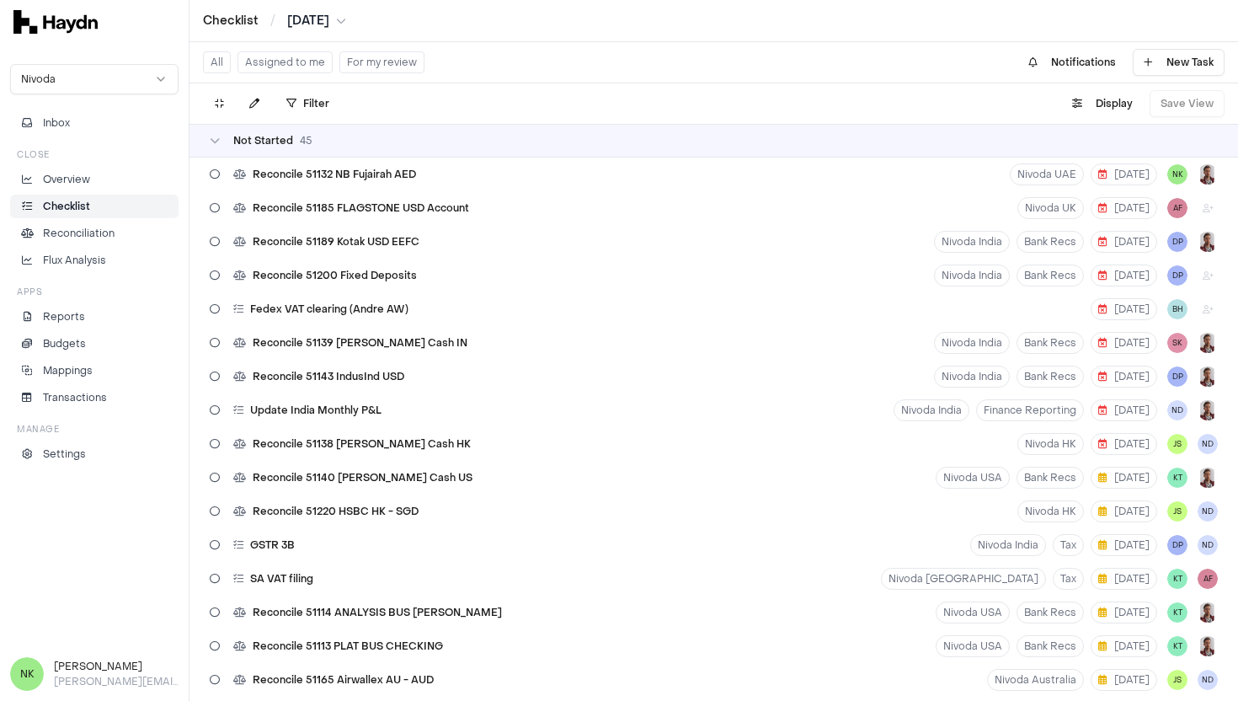
click at [303, 59] on button "Assigned to me" at bounding box center [285, 62] width 95 height 22
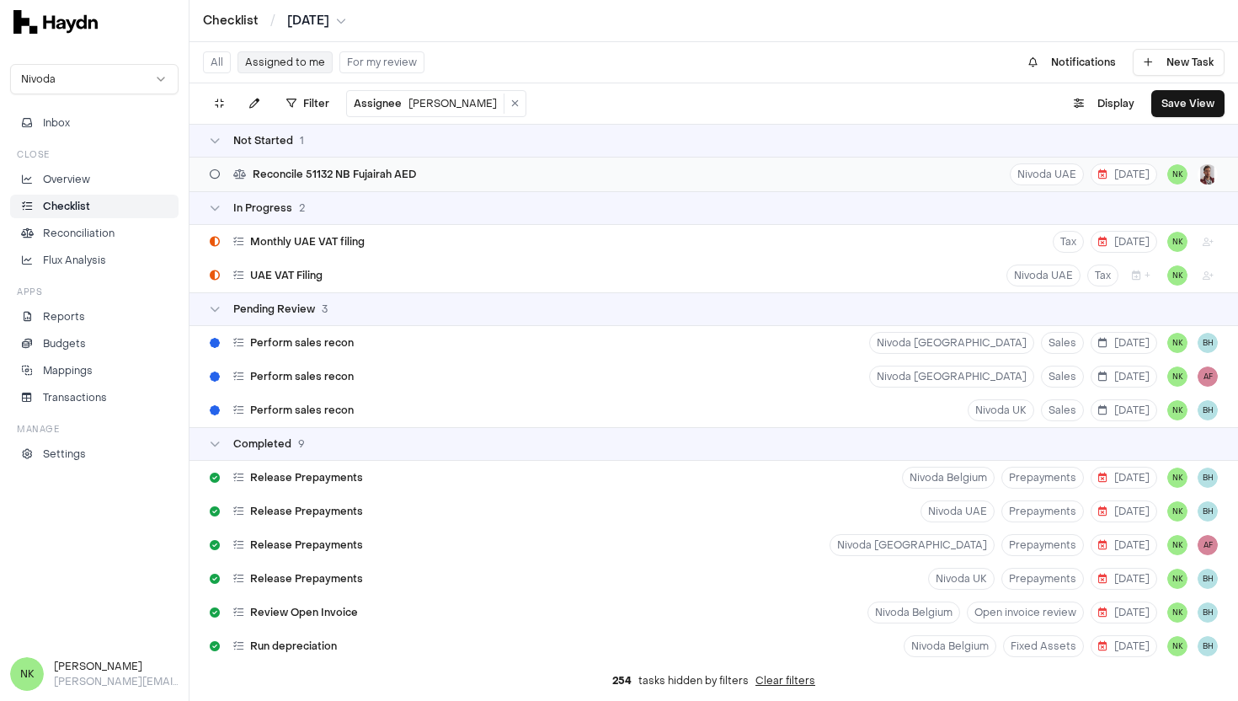
click at [482, 173] on div "Reconcile 51132 NB Fujairah AED Nivoda UAE 8 Aug NK" at bounding box center [714, 175] width 1049 height 34
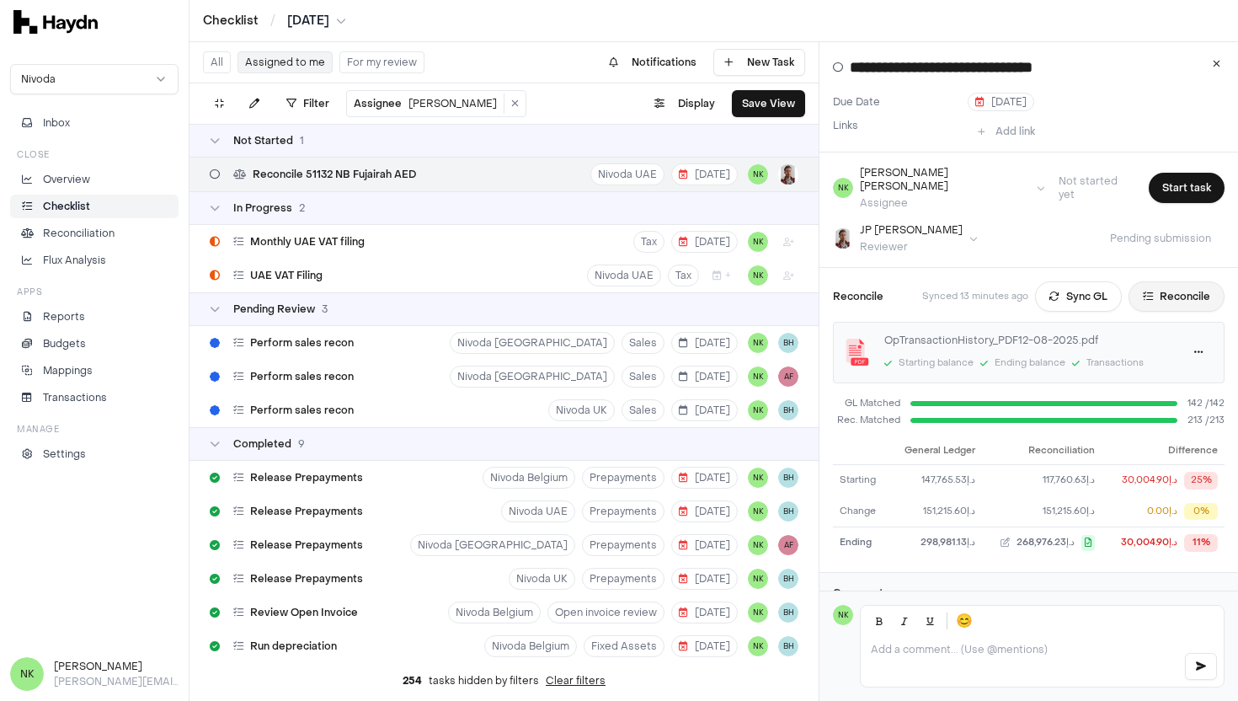
click at [1178, 285] on button "Reconcile" at bounding box center [1177, 296] width 96 height 30
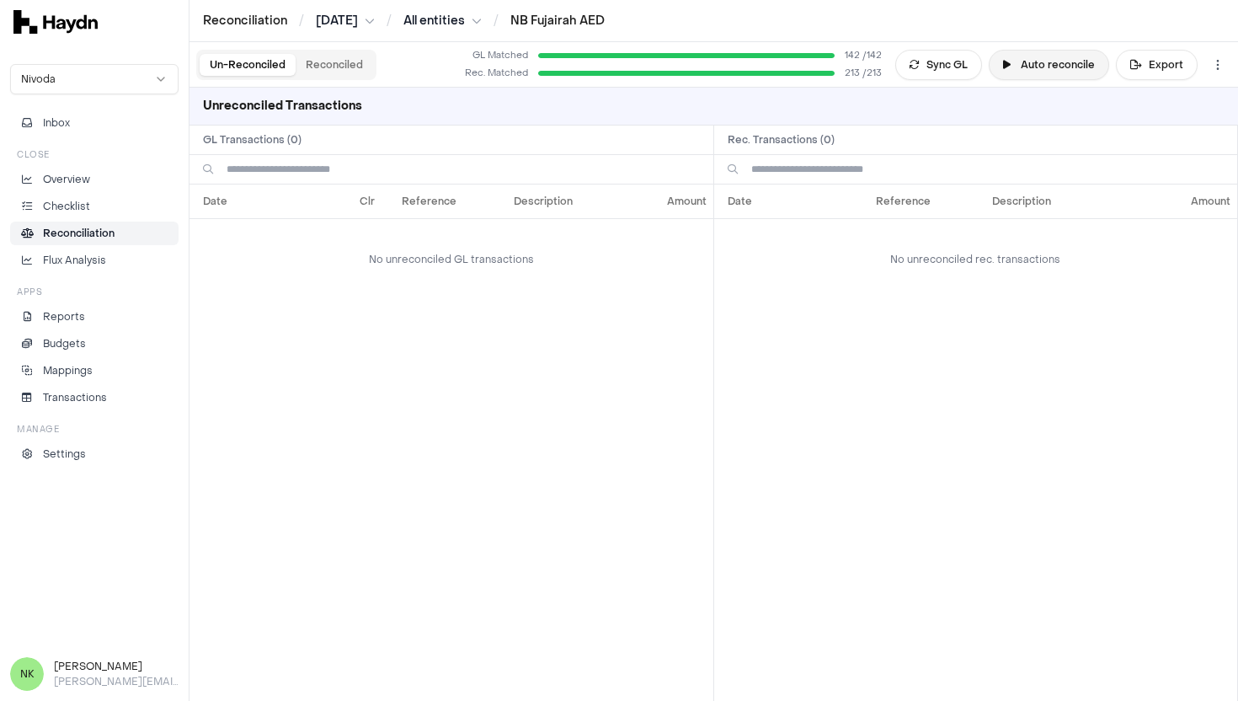
click at [1075, 69] on button "Auto reconcile" at bounding box center [1049, 65] width 120 height 30
click at [1214, 62] on html "Reconciliation / Jul 2025 / All entities / NB Fujairah AED Nivoda Inbox Close O…" at bounding box center [619, 350] width 1238 height 701
click at [1048, 218] on html "Reconciliation / Jul 2025 / All entities / NB Fujairah AED Nivoda Inbox Close O…" at bounding box center [619, 350] width 1238 height 701
click at [349, 56] on button "Reconciled" at bounding box center [334, 65] width 77 height 22
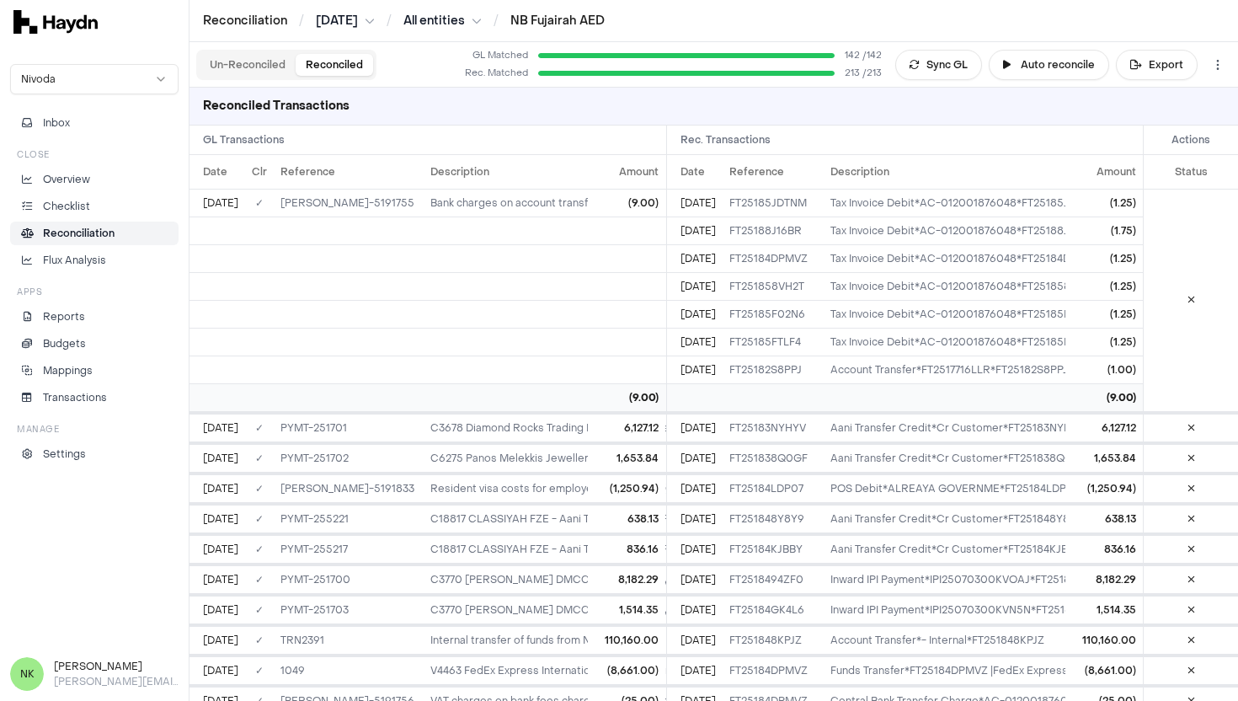
click at [234, 70] on button "Un-Reconciled" at bounding box center [248, 65] width 96 height 22
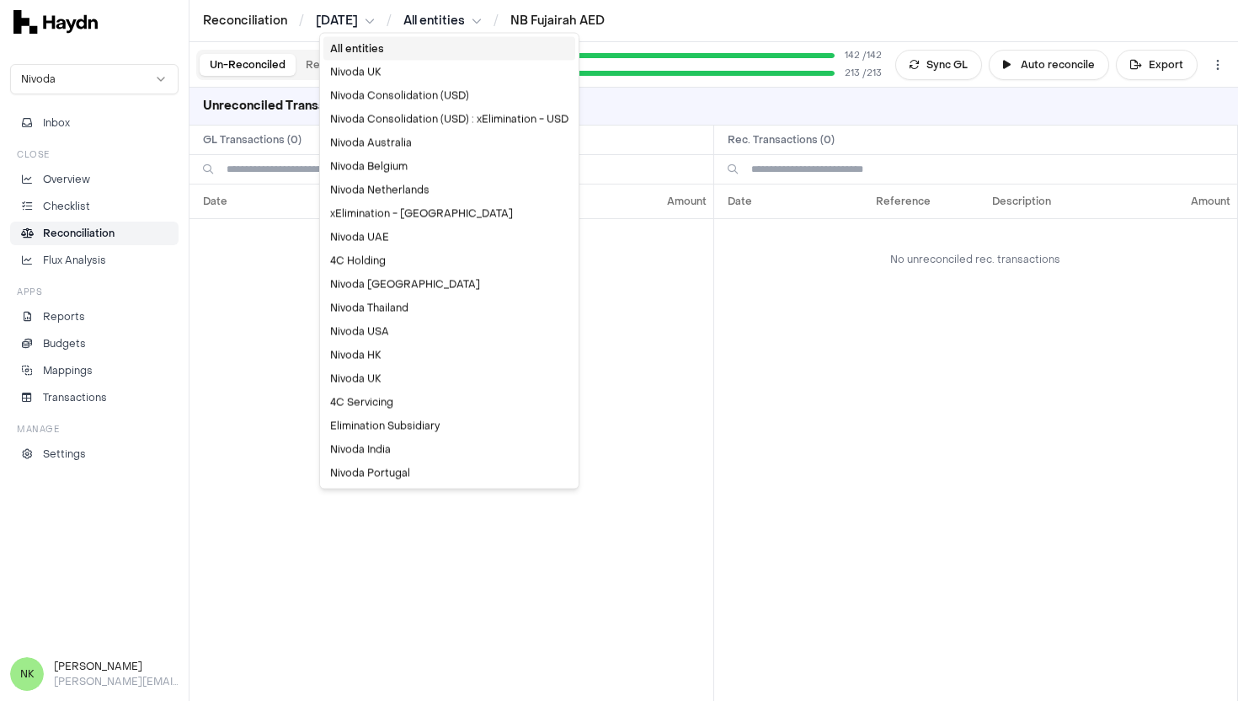
click at [438, 22] on html "Reconciliation / Jul 2025 / All entities / NB Fujairah AED Nivoda Inbox Close O…" at bounding box center [619, 350] width 1238 height 701
click at [318, 24] on html "Reconciliation / Jul 2025 / All entities / NB Fujairah AED Nivoda Inbox Close O…" at bounding box center [619, 350] width 1238 height 701
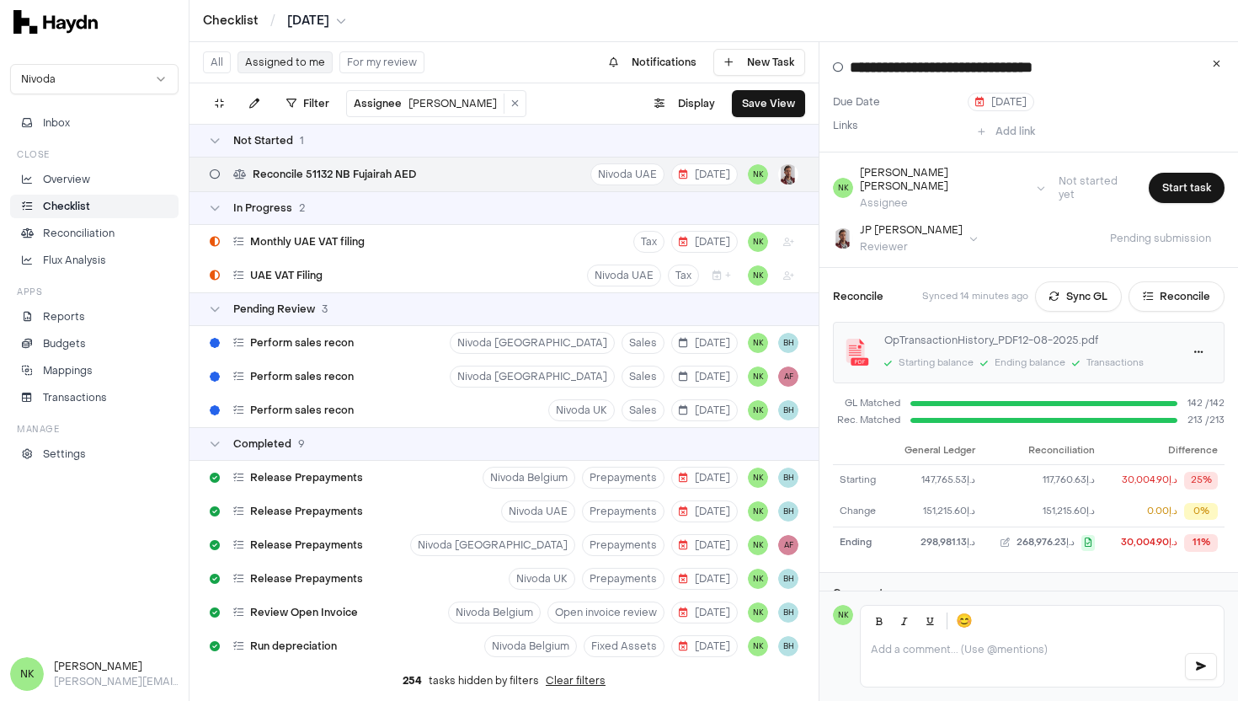
click at [978, 355] on div "Starting balance Ending balance Transactions" at bounding box center [1027, 364] width 286 height 18
click at [1205, 337] on html "Checklist / Jul 2025 Nivoda Inbox Close Overview Checklist Reconciliation Flux …" at bounding box center [619, 350] width 1238 height 701
click at [1185, 370] on link "Download" at bounding box center [1159, 374] width 99 height 24
click at [1209, 177] on button "Start task" at bounding box center [1187, 188] width 76 height 30
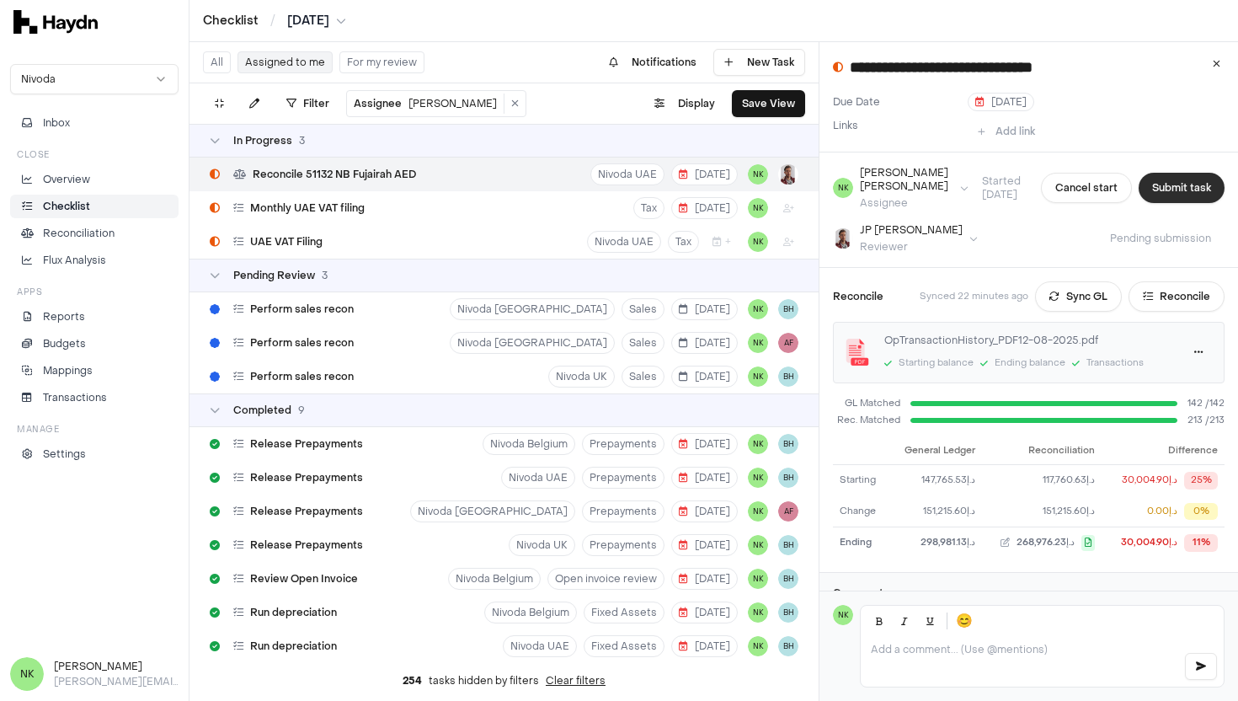
click at [1183, 185] on button "Submit task" at bounding box center [1182, 188] width 86 height 30
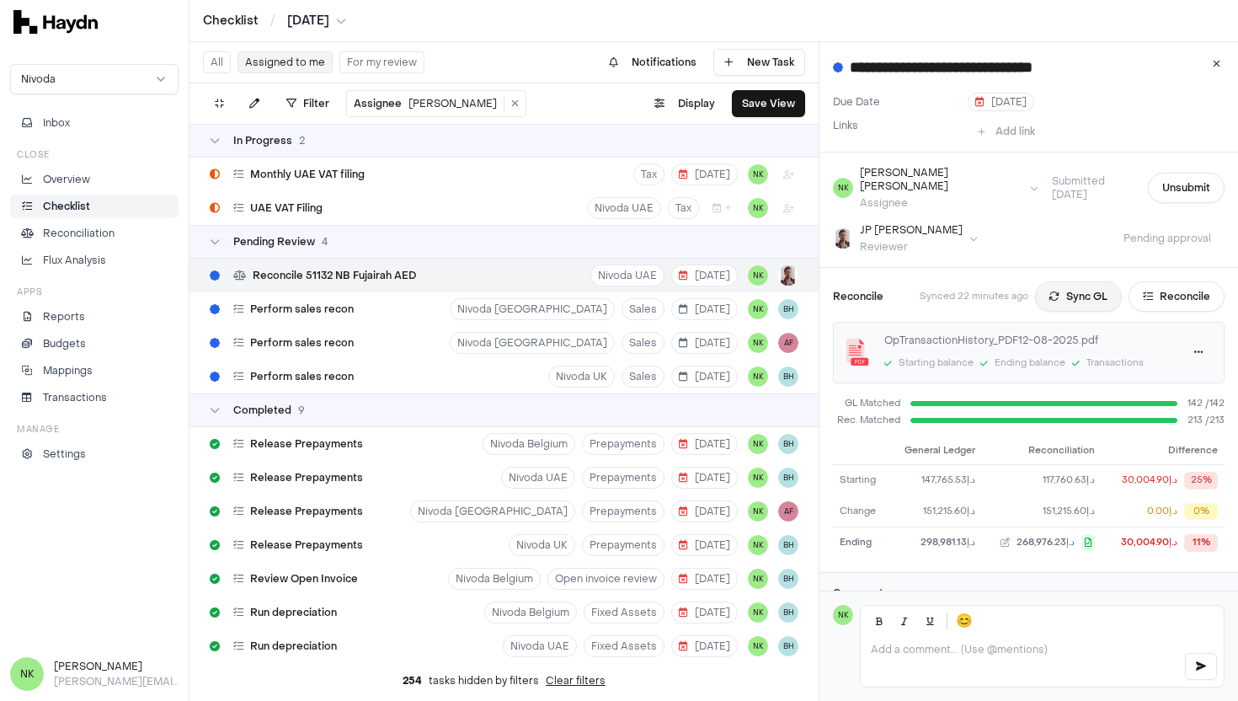
click at [1099, 283] on button "Sync GL" at bounding box center [1078, 296] width 87 height 30
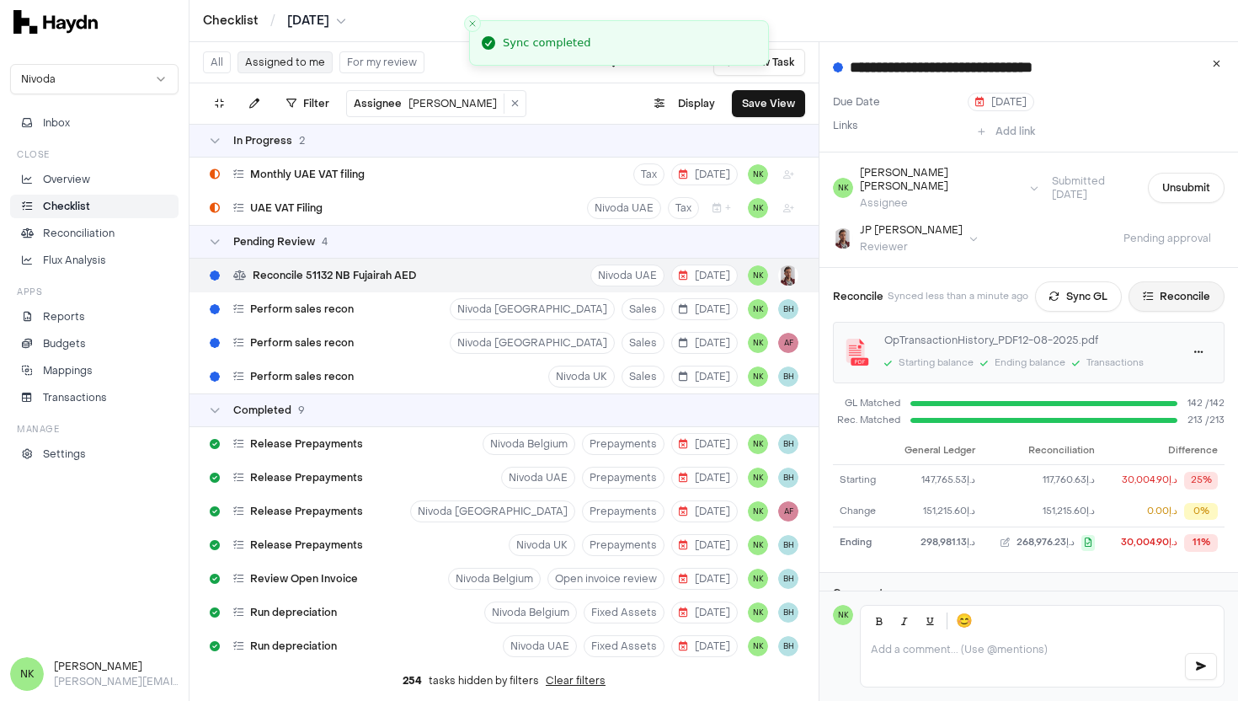
click at [1178, 283] on button "Reconcile" at bounding box center [1177, 296] width 96 height 30
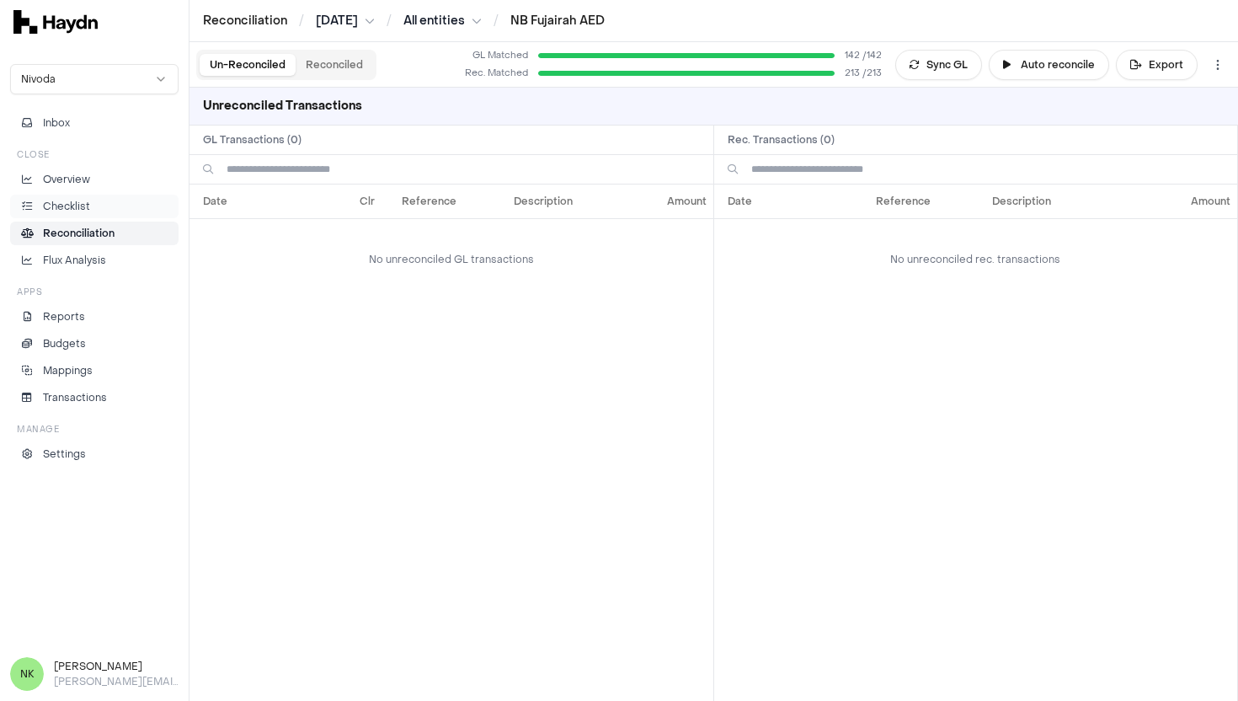
click at [97, 201] on li "Checklist" at bounding box center [94, 206] width 153 height 15
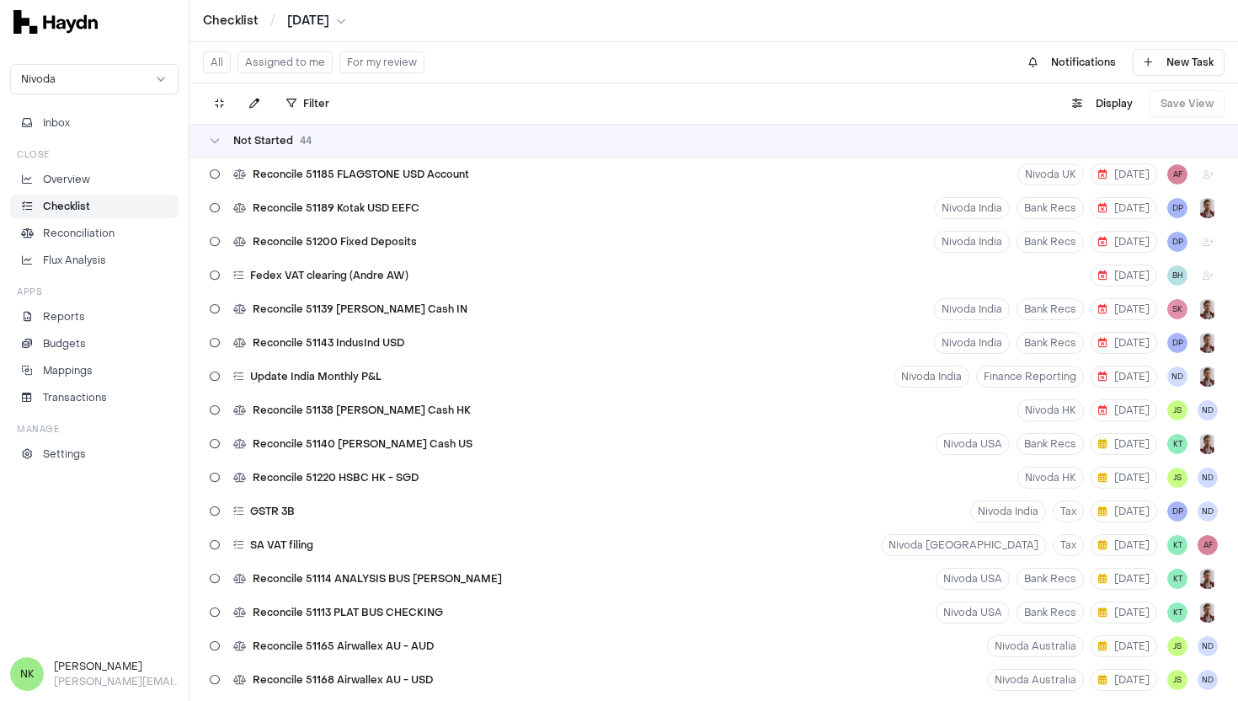
click at [297, 72] on button "Assigned to me" at bounding box center [285, 62] width 95 height 22
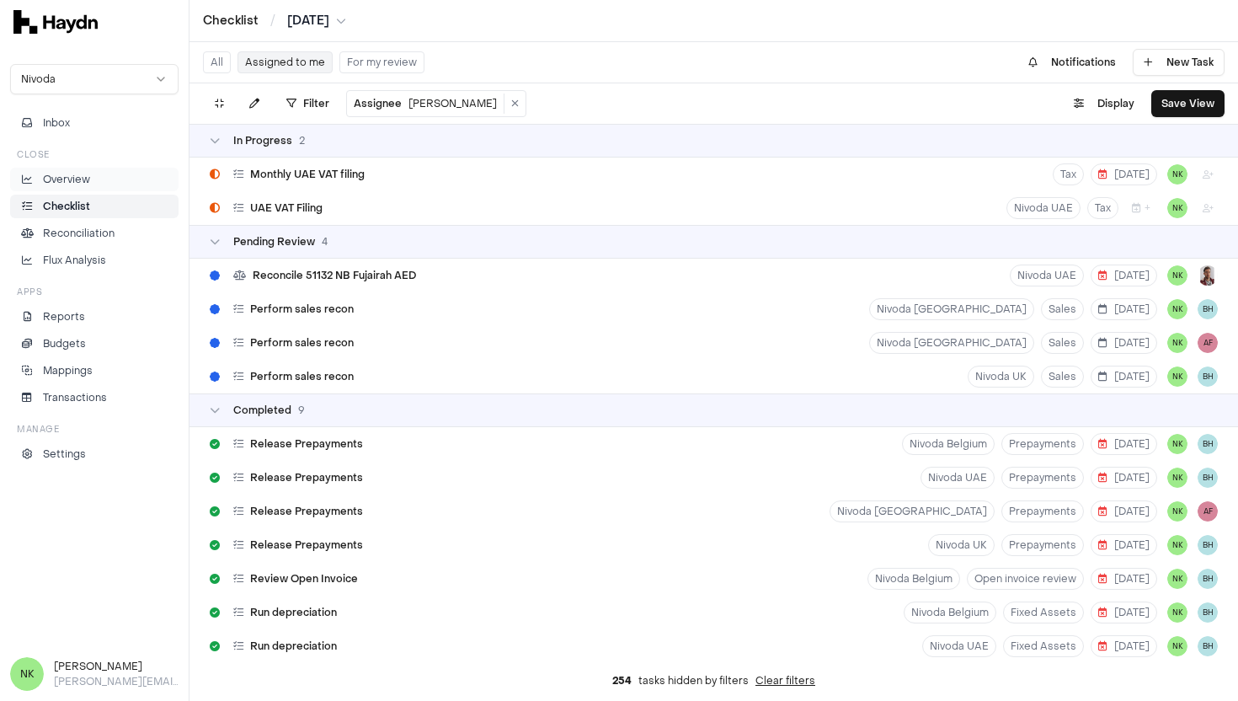
click at [110, 176] on li "Overview" at bounding box center [94, 179] width 153 height 15
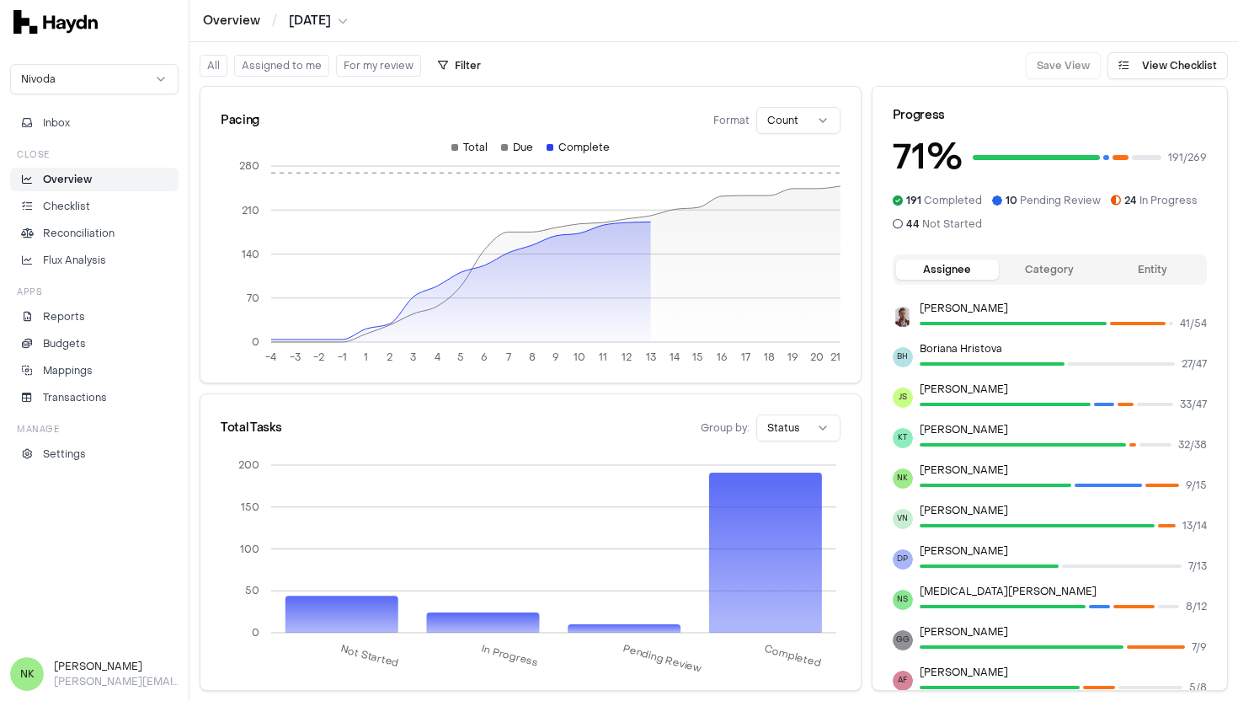
click at [291, 19] on html "Overview / Jul 2025 Nivoda Inbox Close Overview Checklist Reconciliation Flux A…" at bounding box center [619, 350] width 1238 height 701
click at [335, 140] on div "Aug 2025" at bounding box center [319, 143] width 99 height 24
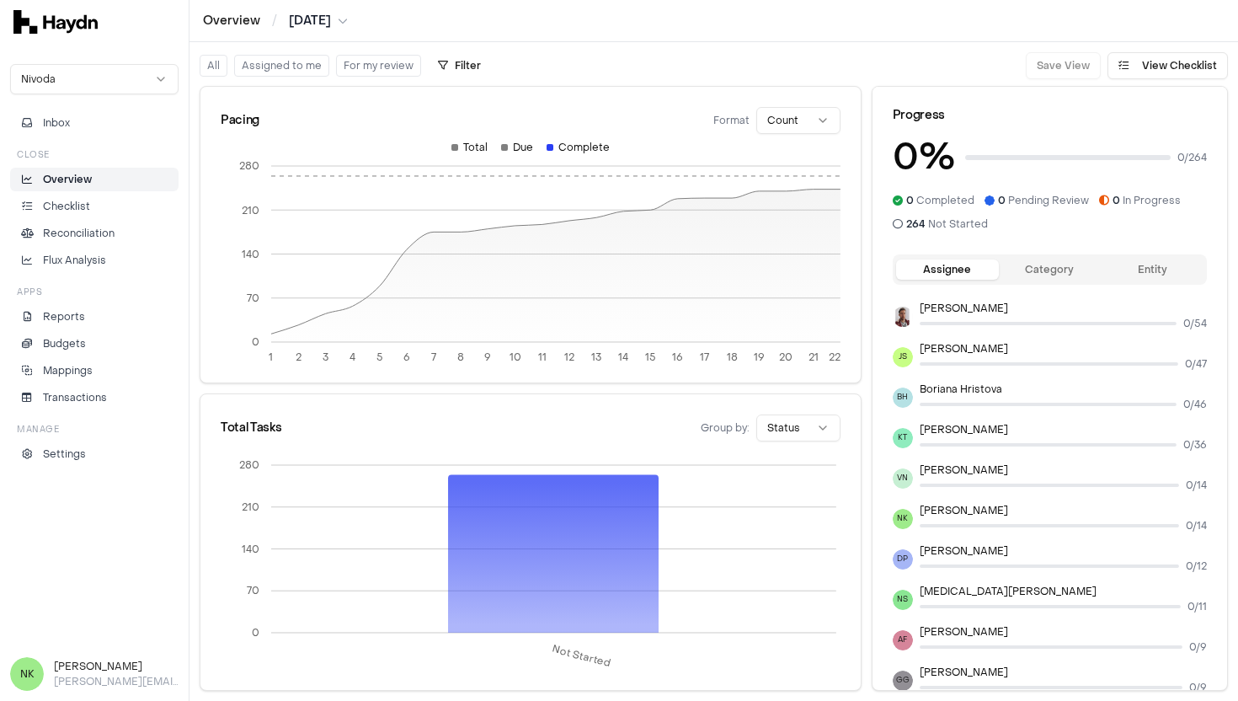
click at [301, 61] on button "Assigned to me" at bounding box center [281, 66] width 95 height 22
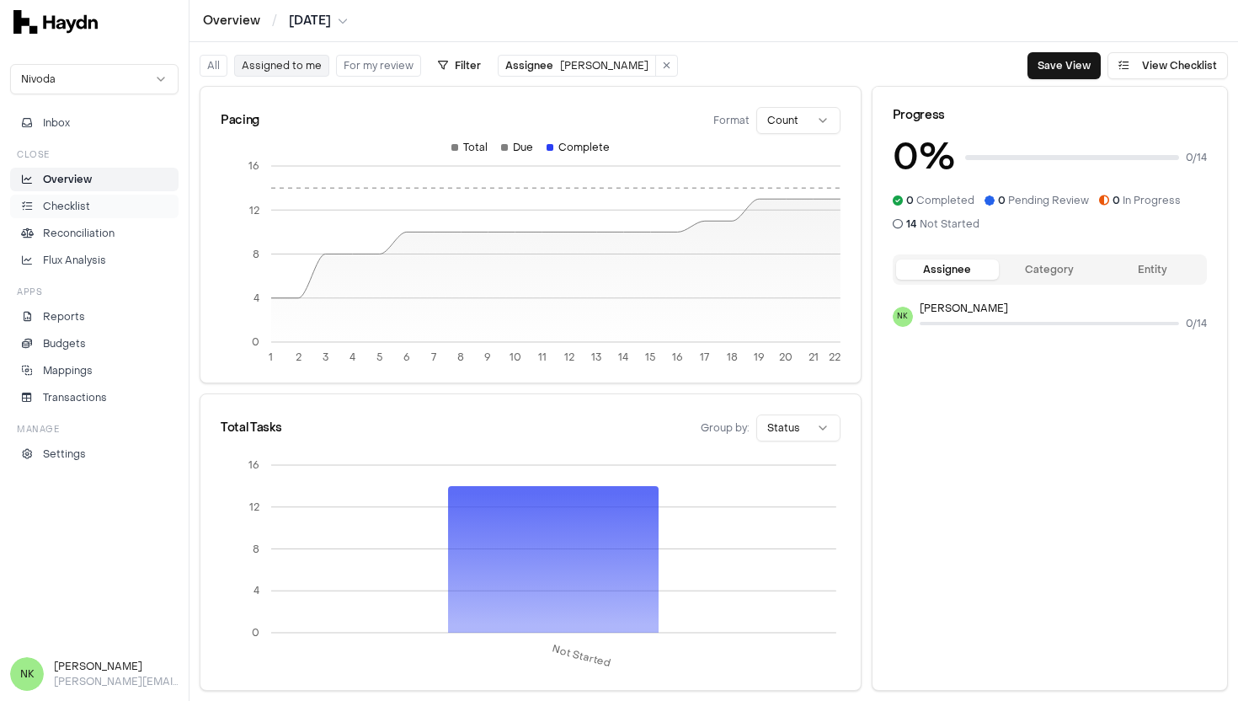
click at [89, 200] on li "Checklist" at bounding box center [94, 206] width 153 height 15
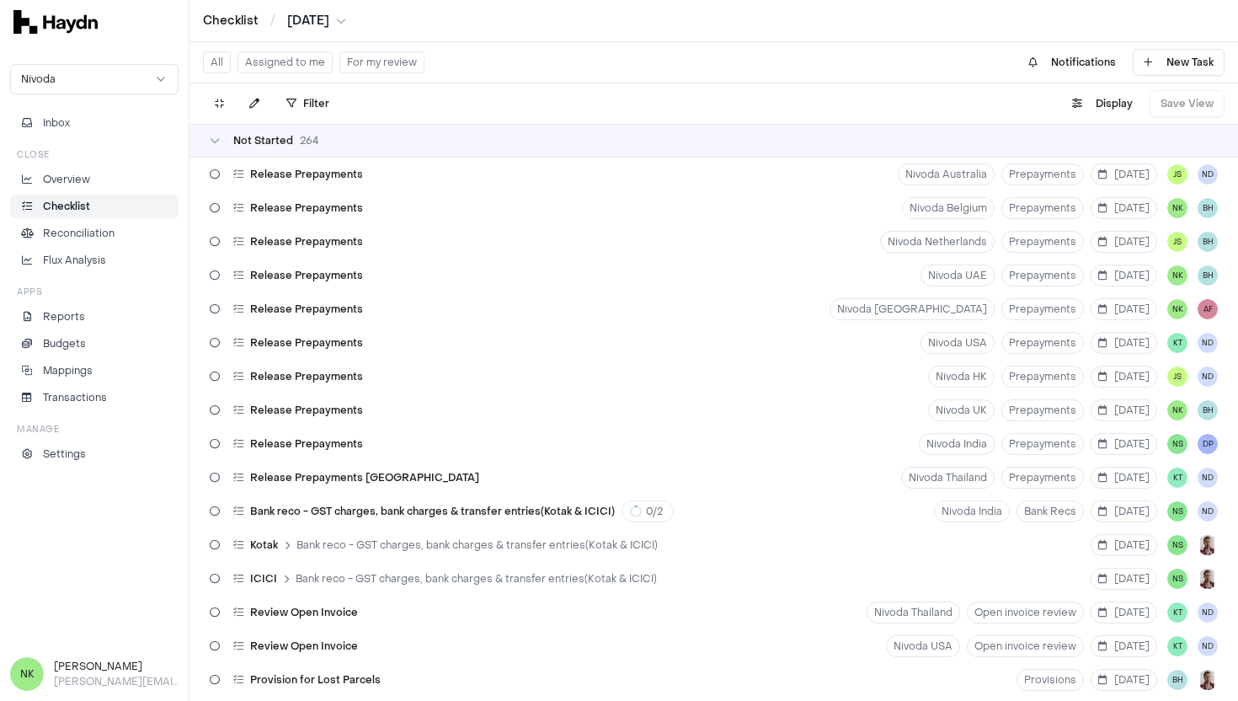
click at [291, 68] on button "Assigned to me" at bounding box center [285, 62] width 95 height 22
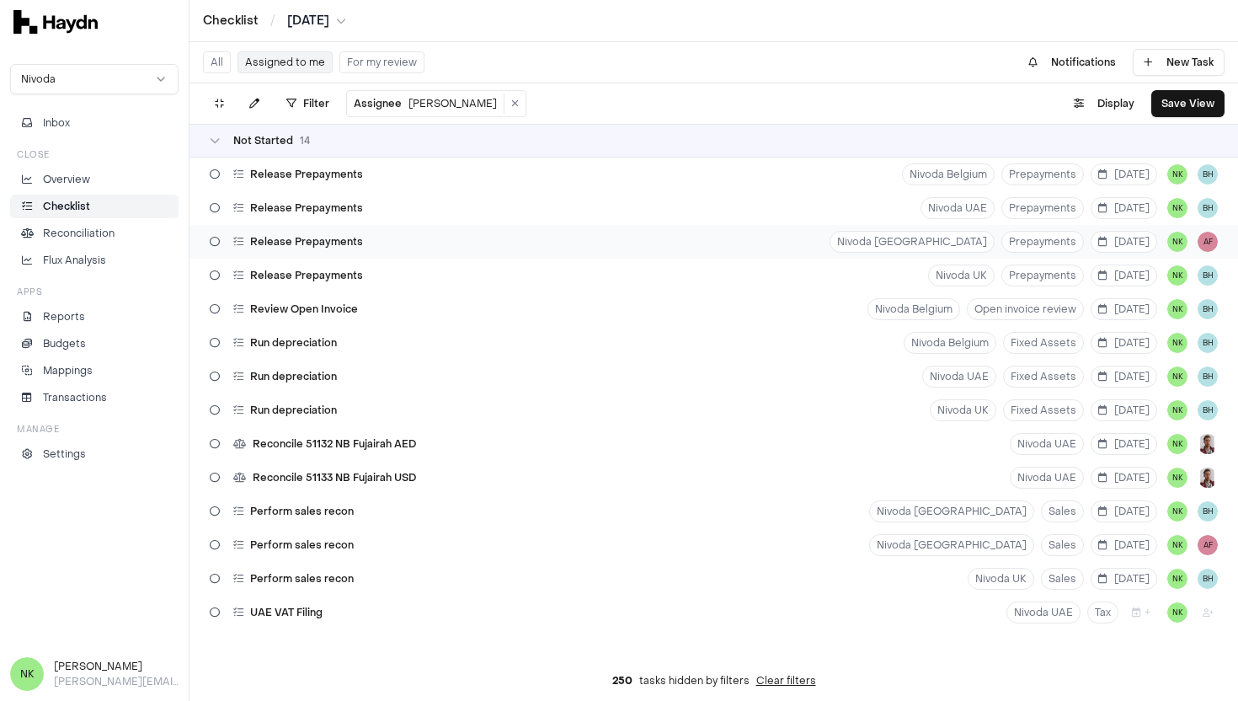
scroll to position [3, 0]
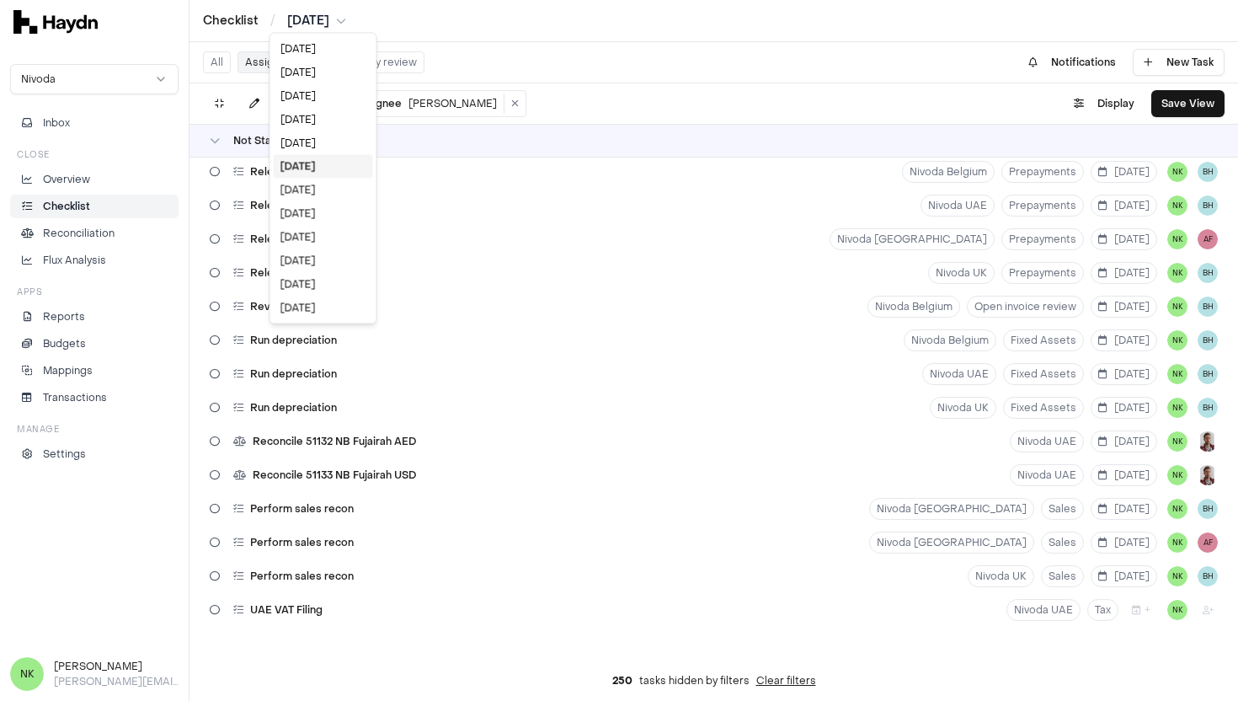
click at [312, 14] on html "Checklist / Aug 2025 Nivoda Inbox Close Overview Checklist Reconciliation Flux …" at bounding box center [619, 350] width 1238 height 701
click at [322, 188] on div "[DATE]" at bounding box center [323, 191] width 99 height 24
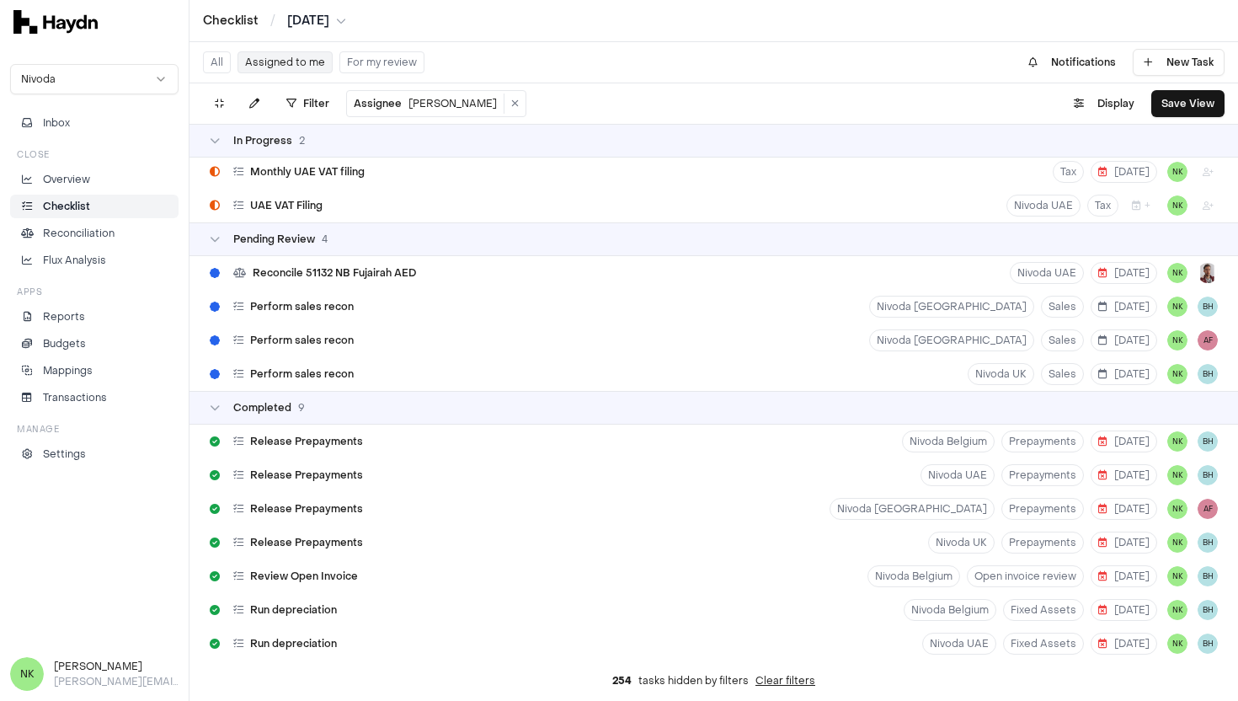
click at [219, 59] on button "All" at bounding box center [217, 62] width 28 height 22
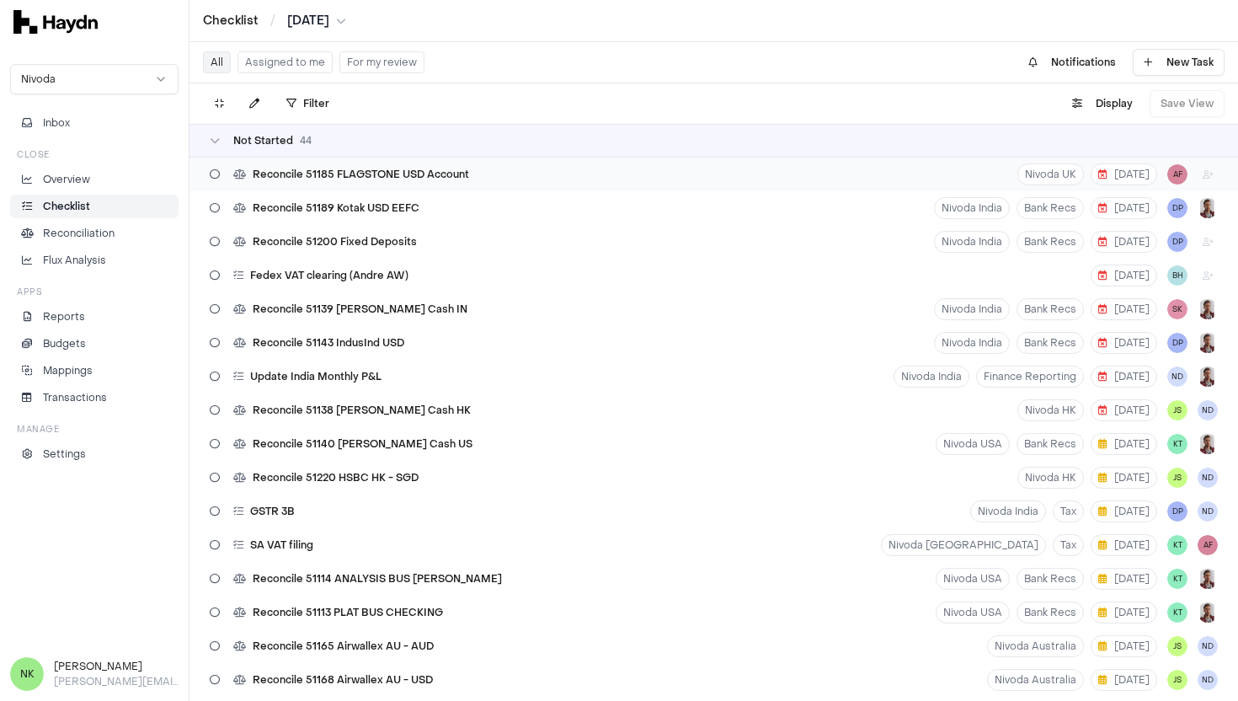
click at [398, 174] on span "Reconcile 51185 FLAGSTONE USD Account" at bounding box center [361, 174] width 216 height 13
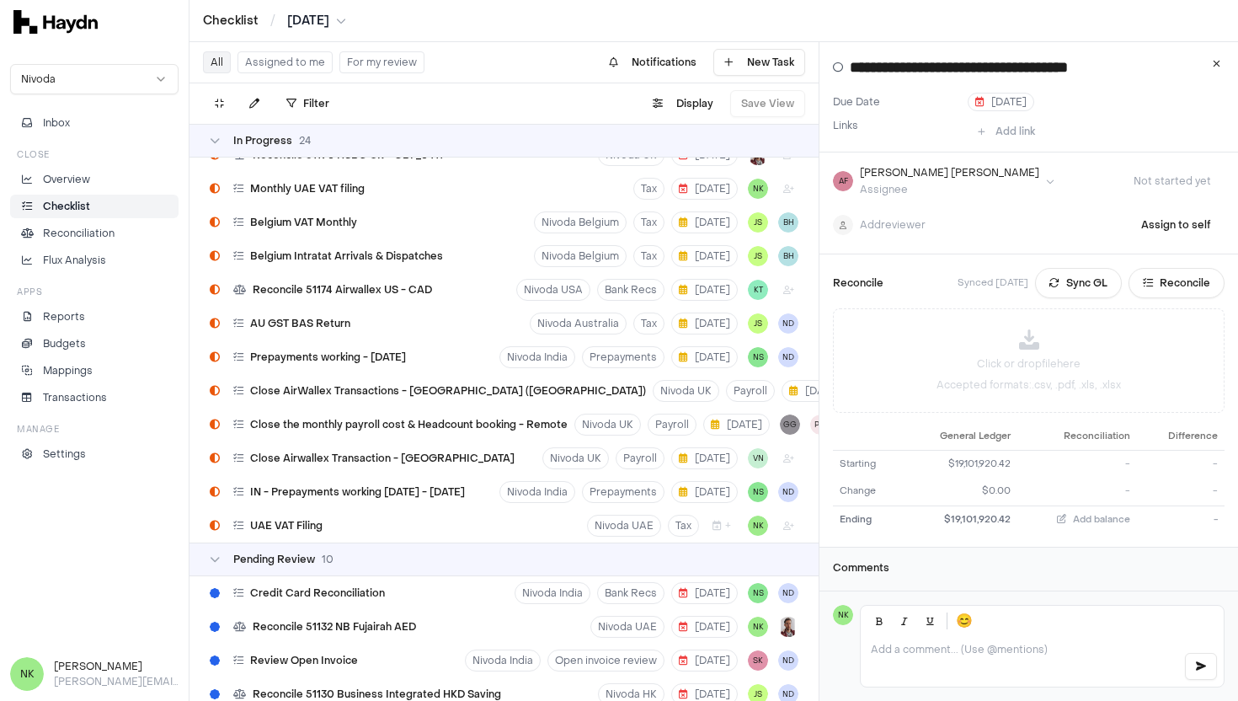
scroll to position [1945, 0]
